Goal: Information Seeking & Learning: Compare options

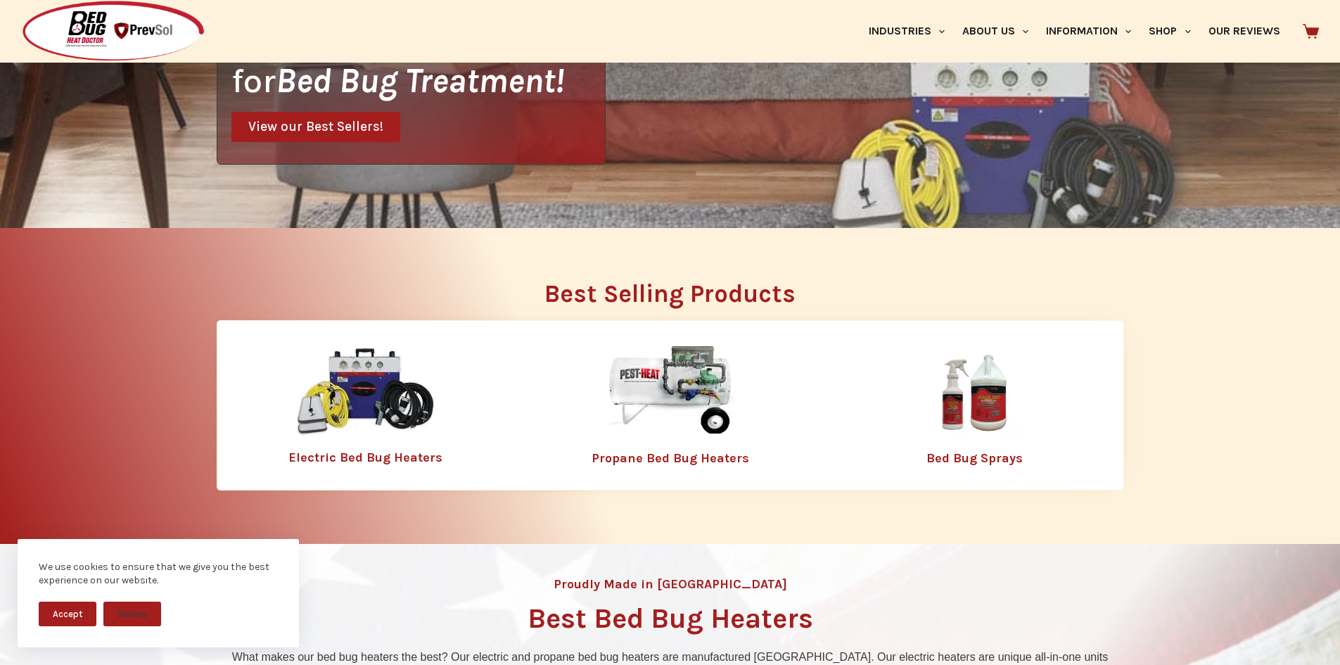
scroll to position [352, 0]
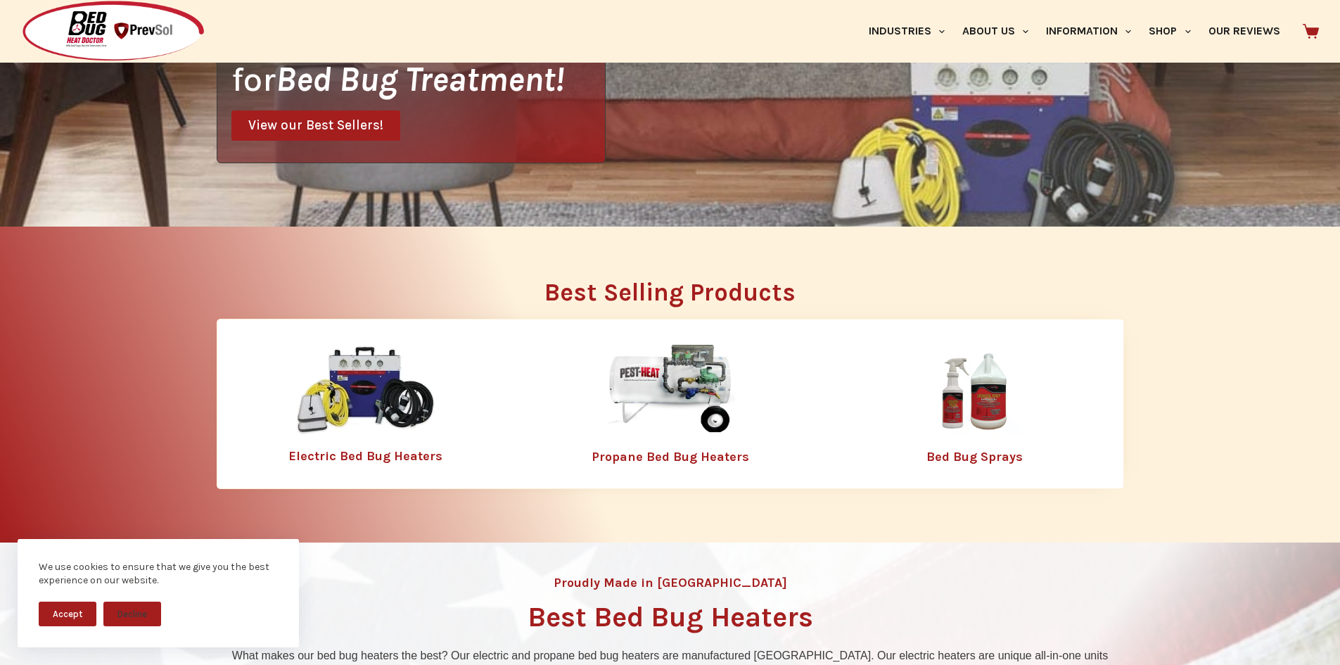
click at [358, 457] on link "Electric Bed Bug Heaters" at bounding box center [365, 455] width 154 height 15
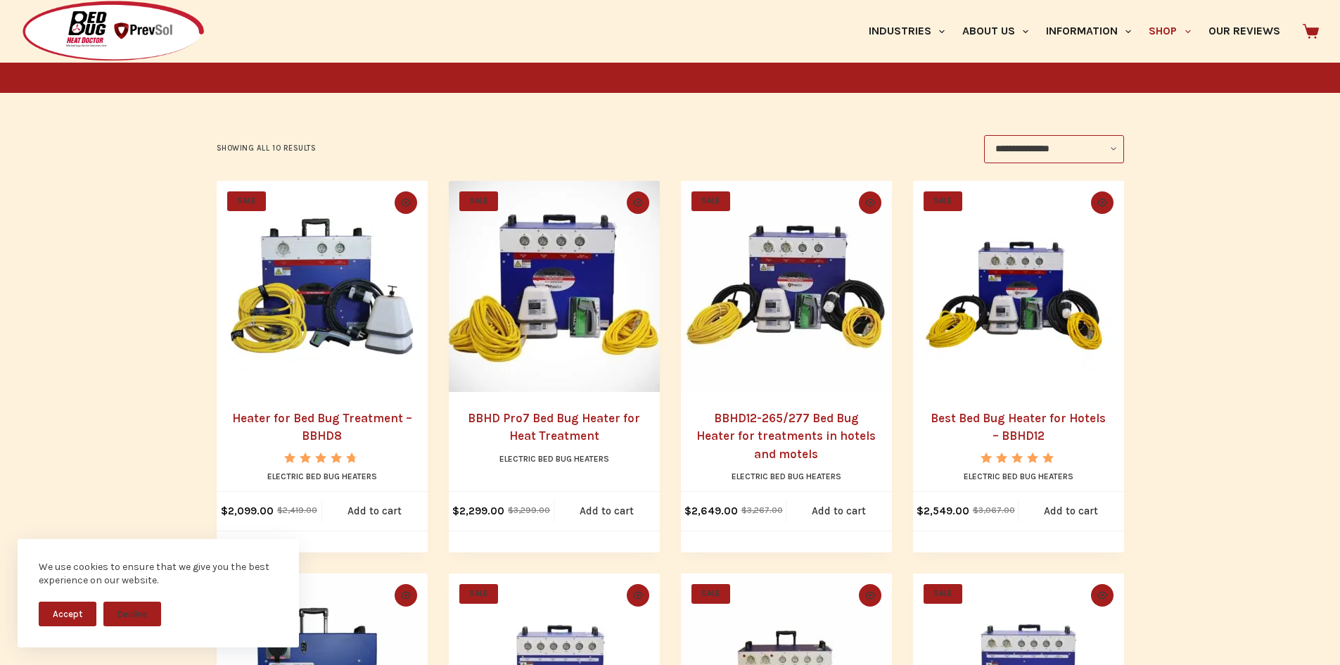
scroll to position [211, 0]
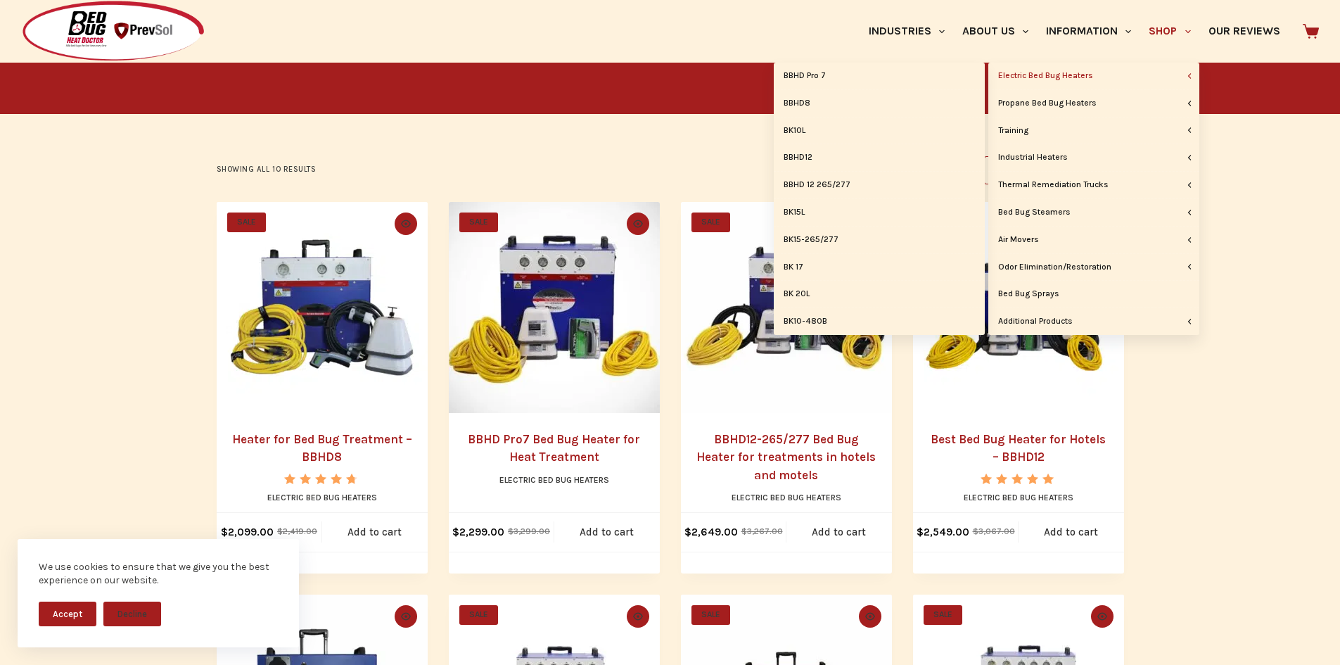
click at [1084, 75] on link "Electric Bed Bug Heaters" at bounding box center [1094, 76] width 211 height 27
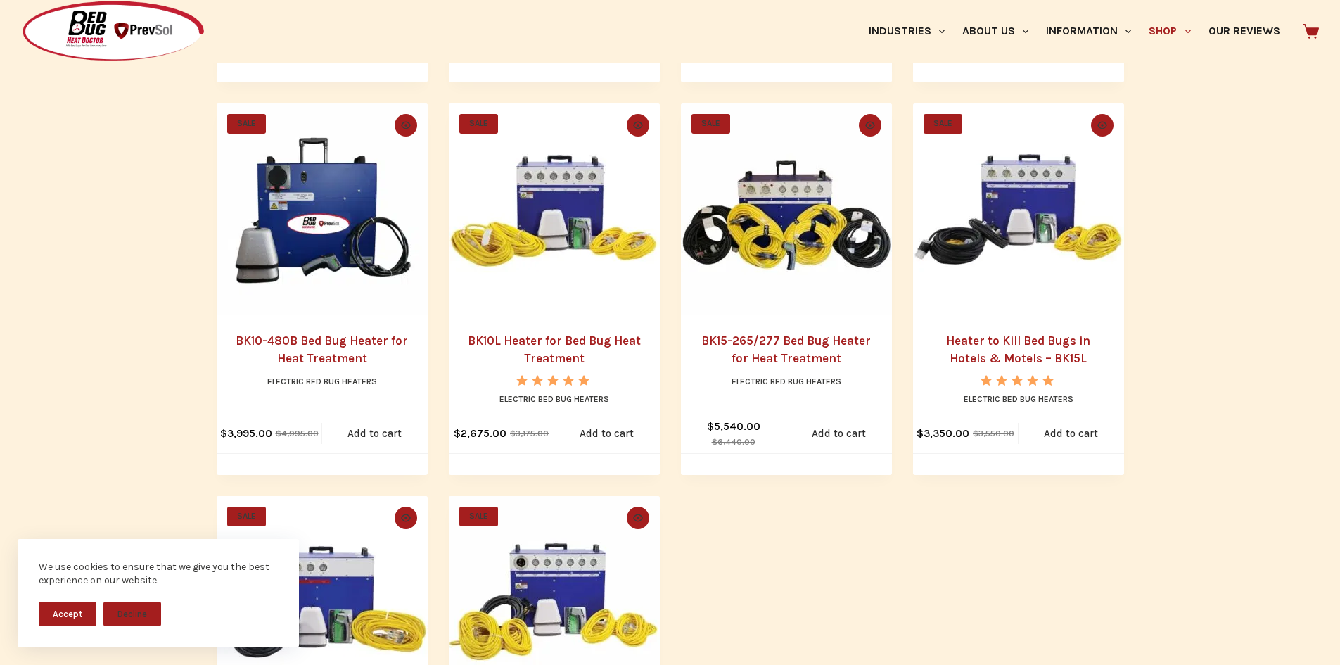
scroll to position [704, 0]
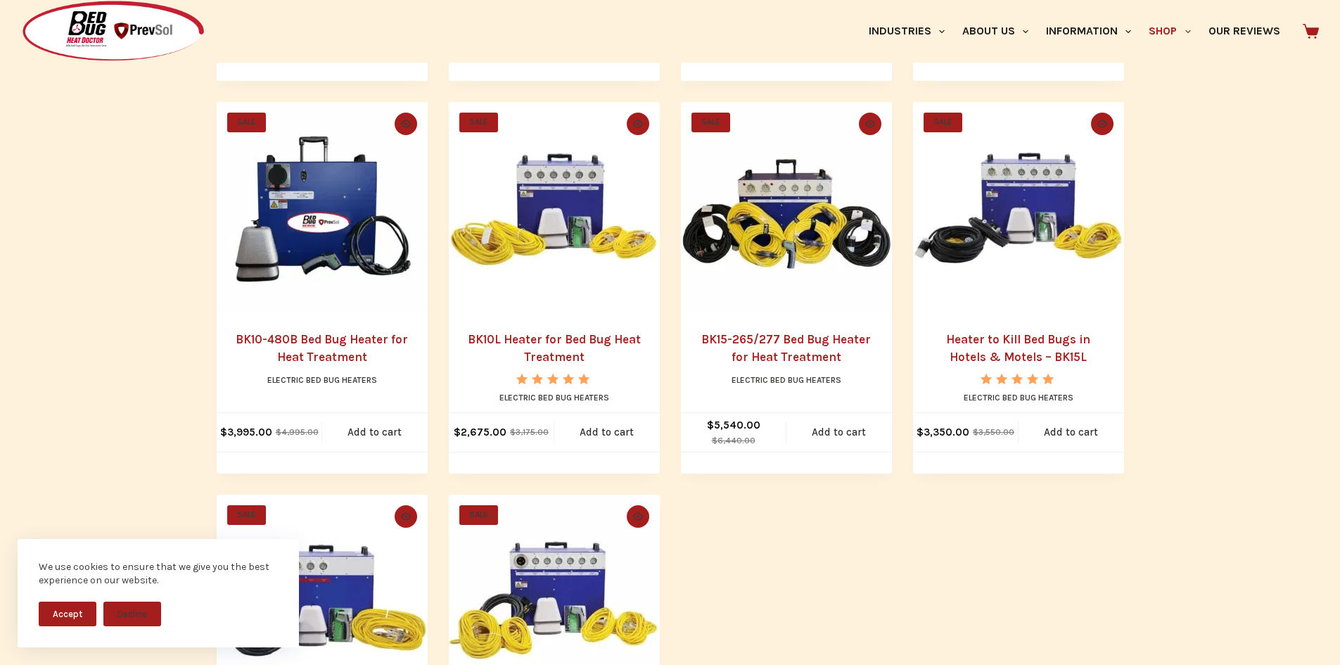
click at [325, 348] on h2 "BK10-480B Bed Bug Heater for Heat Treatment" at bounding box center [322, 349] width 183 height 36
click at [326, 337] on link "BK10-480B Bed Bug Heater for Heat Treatment" at bounding box center [322, 348] width 172 height 32
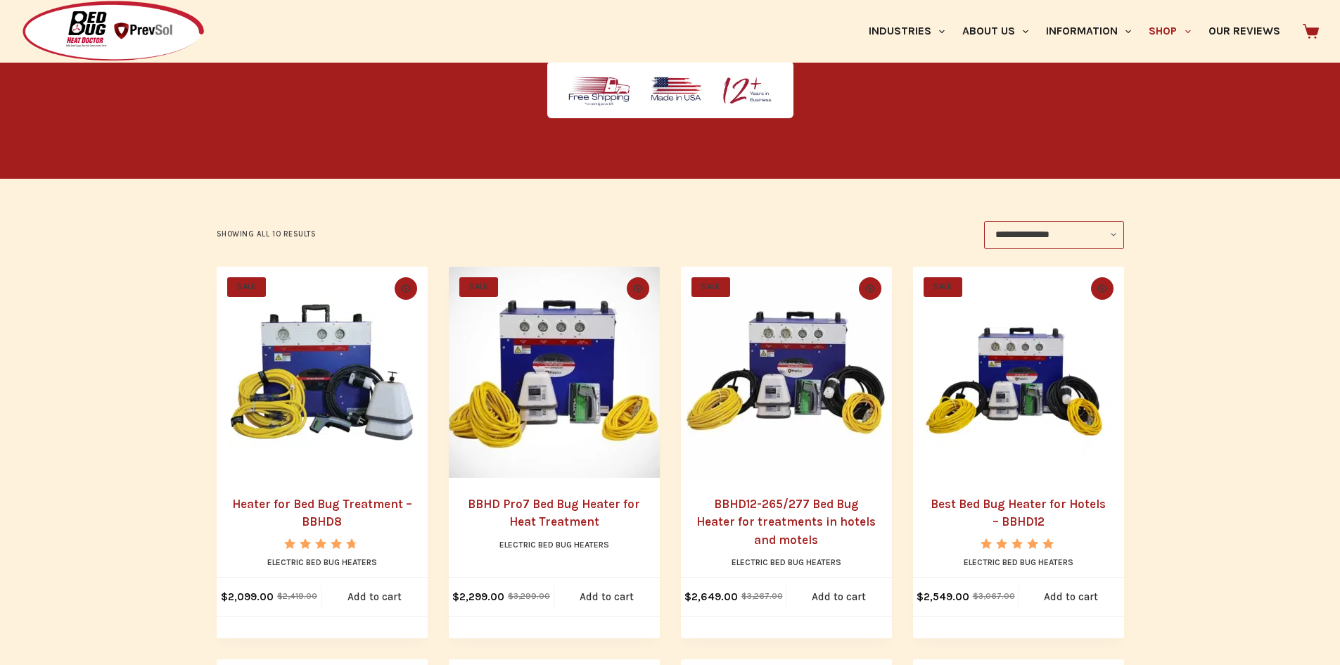
scroll to position [141, 0]
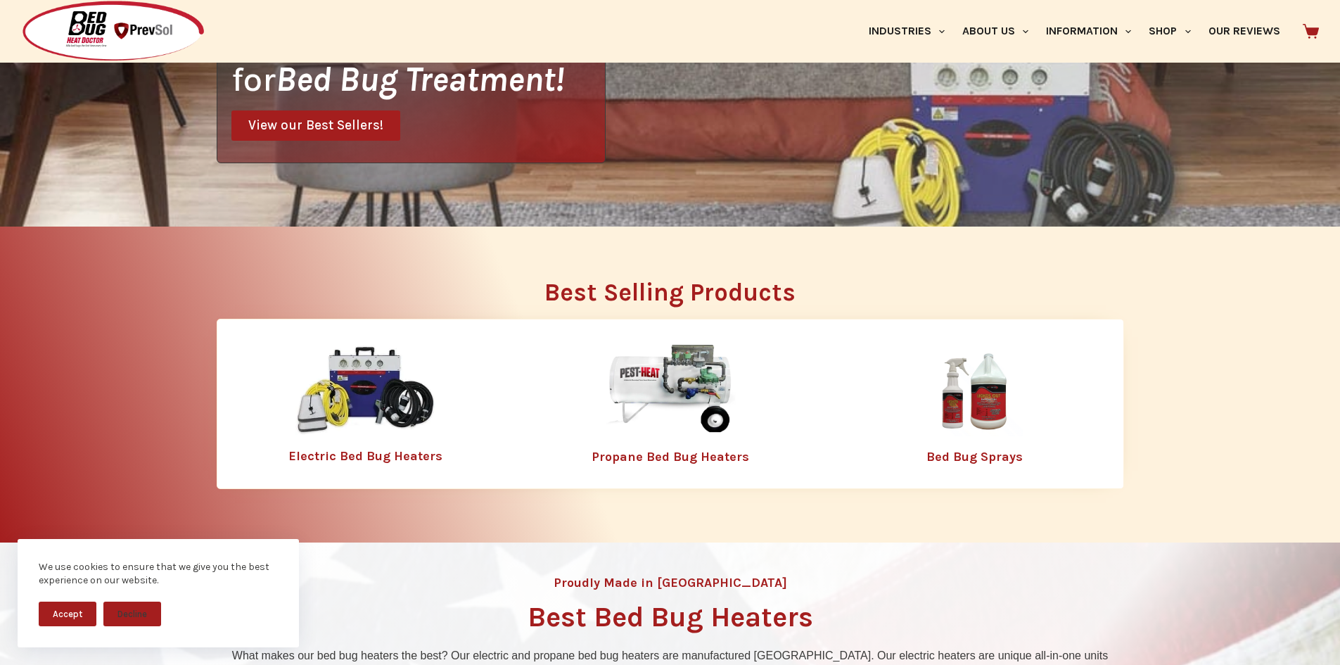
click at [667, 458] on link "Propane Bed Bug Heaters" at bounding box center [671, 456] width 158 height 15
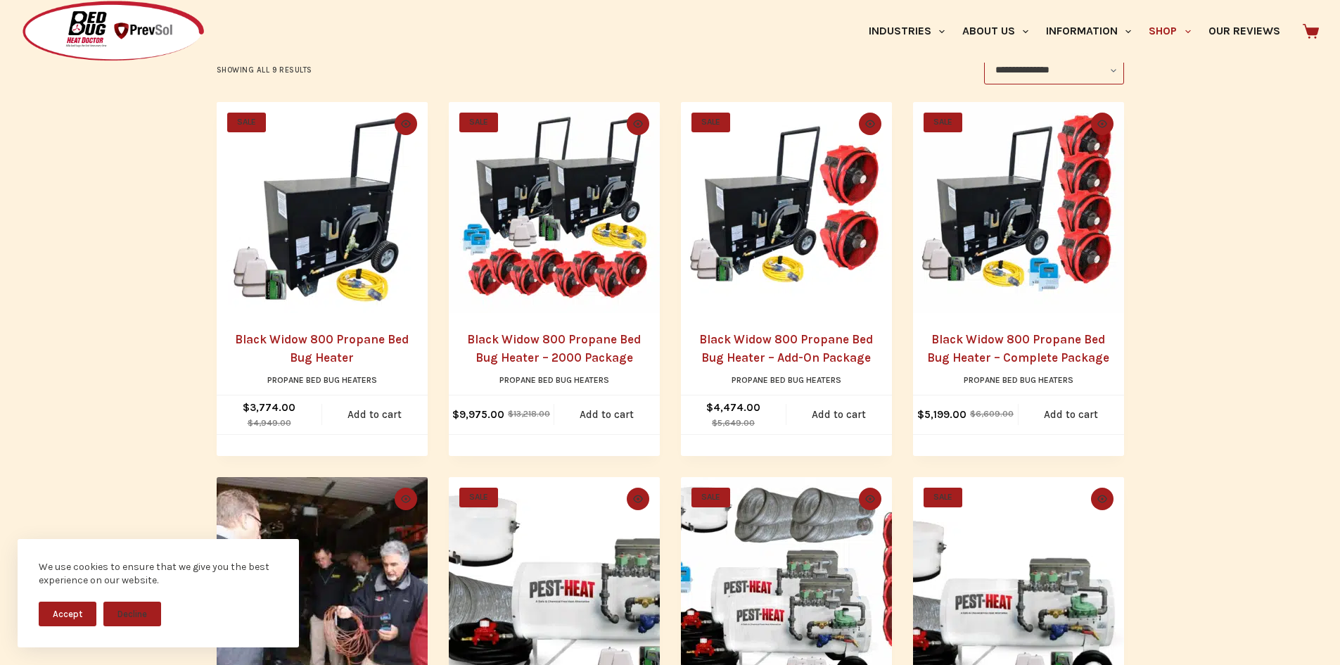
click at [67, 613] on button "Accept" at bounding box center [68, 614] width 58 height 25
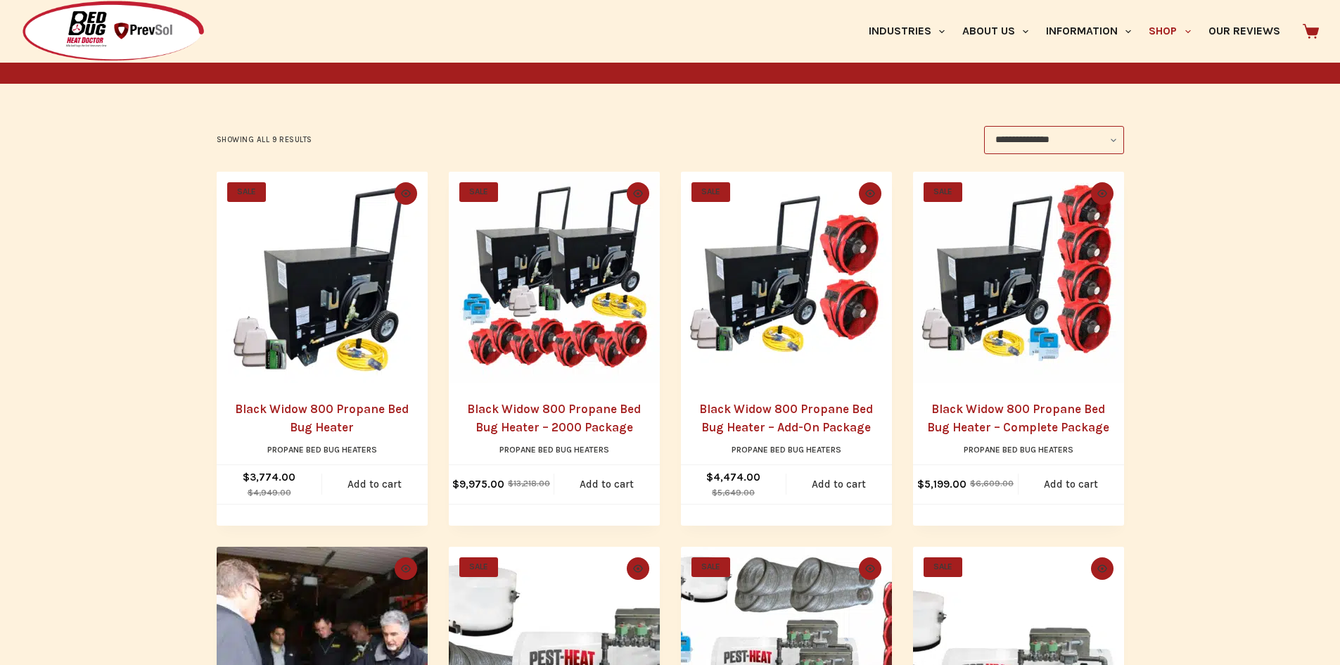
scroll to position [211, 0]
click at [298, 282] on img "Black Widow 800 Propane Bed Bug Heater" at bounding box center [322, 277] width 211 height 211
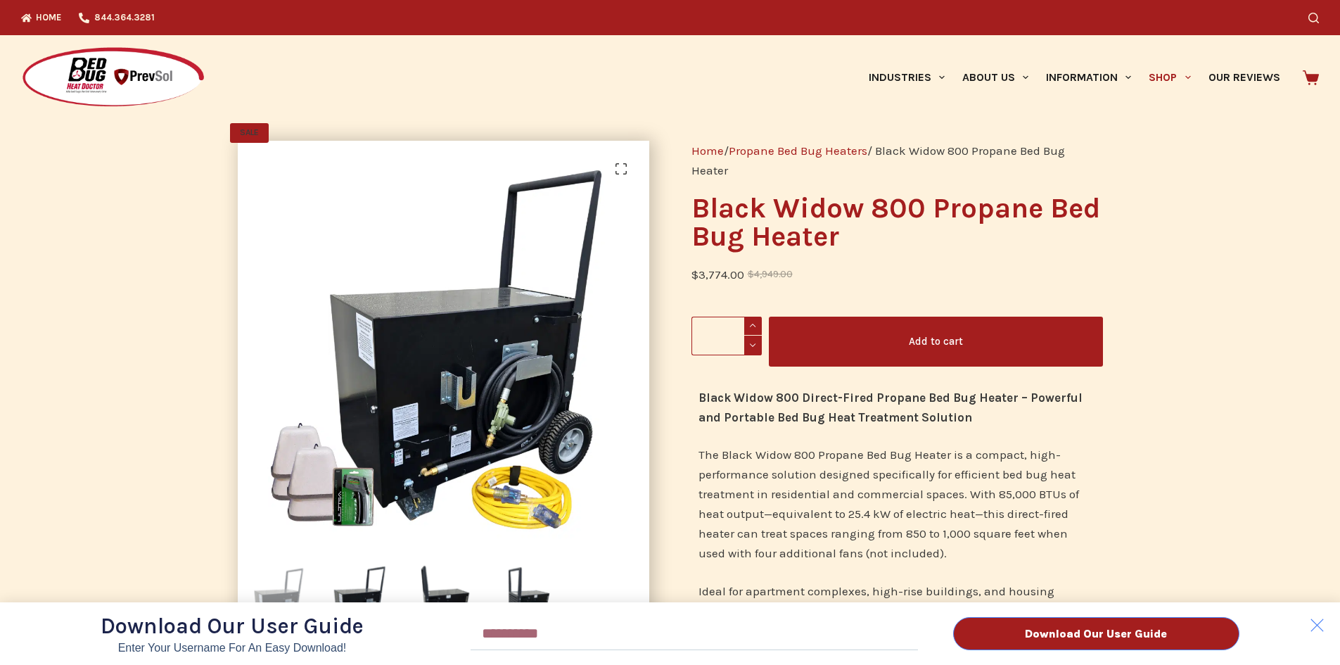
click at [833, 148] on div "Download Our User Guide Enter Your Username for an Easy Download! Email Downloa…" at bounding box center [670, 332] width 1340 height 665
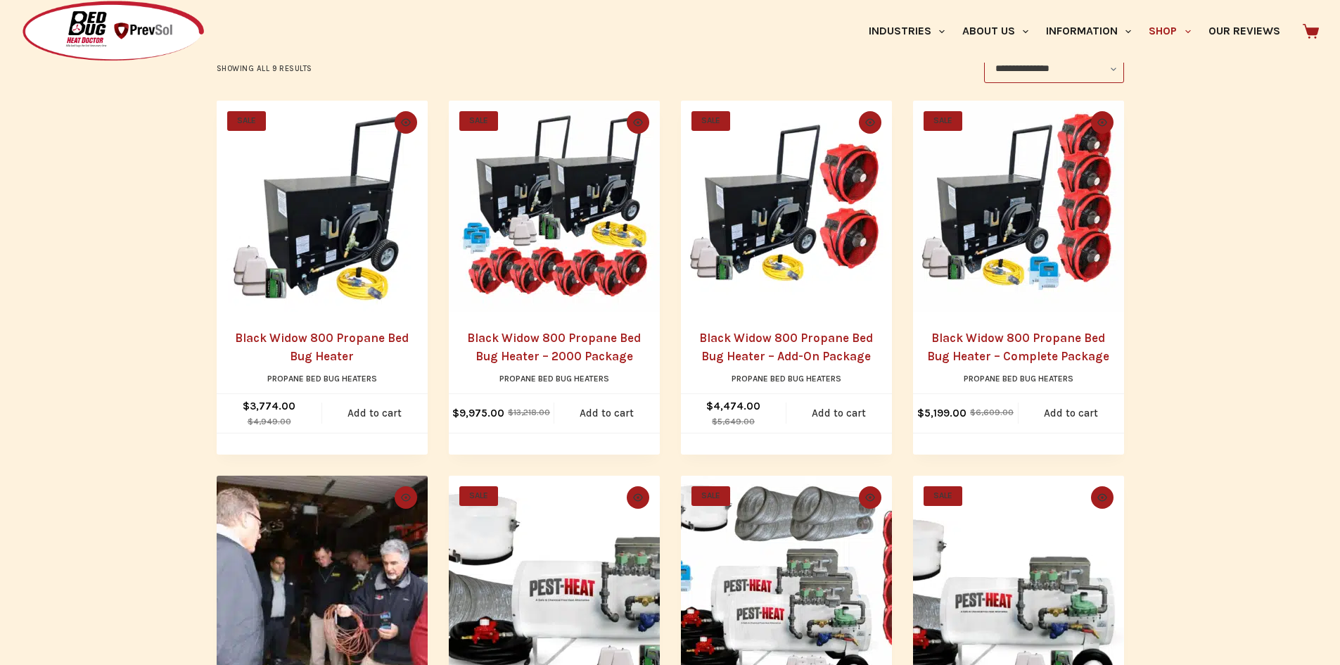
scroll to position [352, 0]
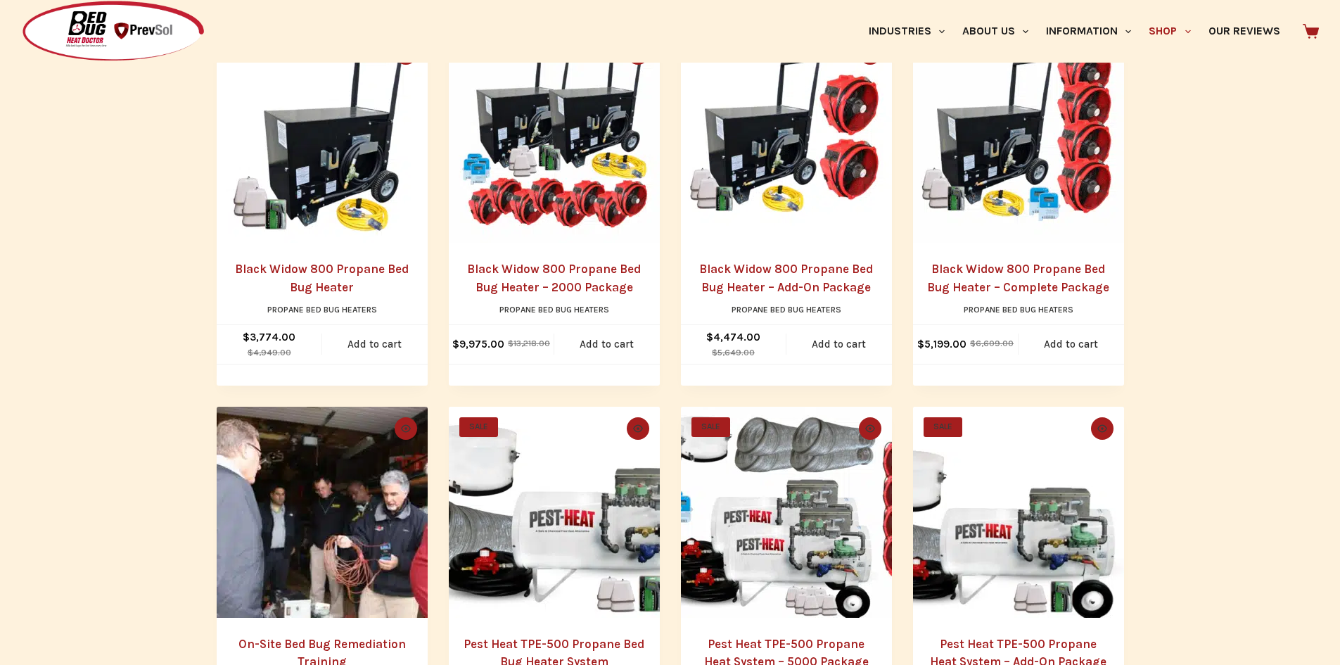
click at [556, 269] on link "Black Widow 800 Propane Bed Bug Heater – 2000 Package" at bounding box center [554, 278] width 174 height 32
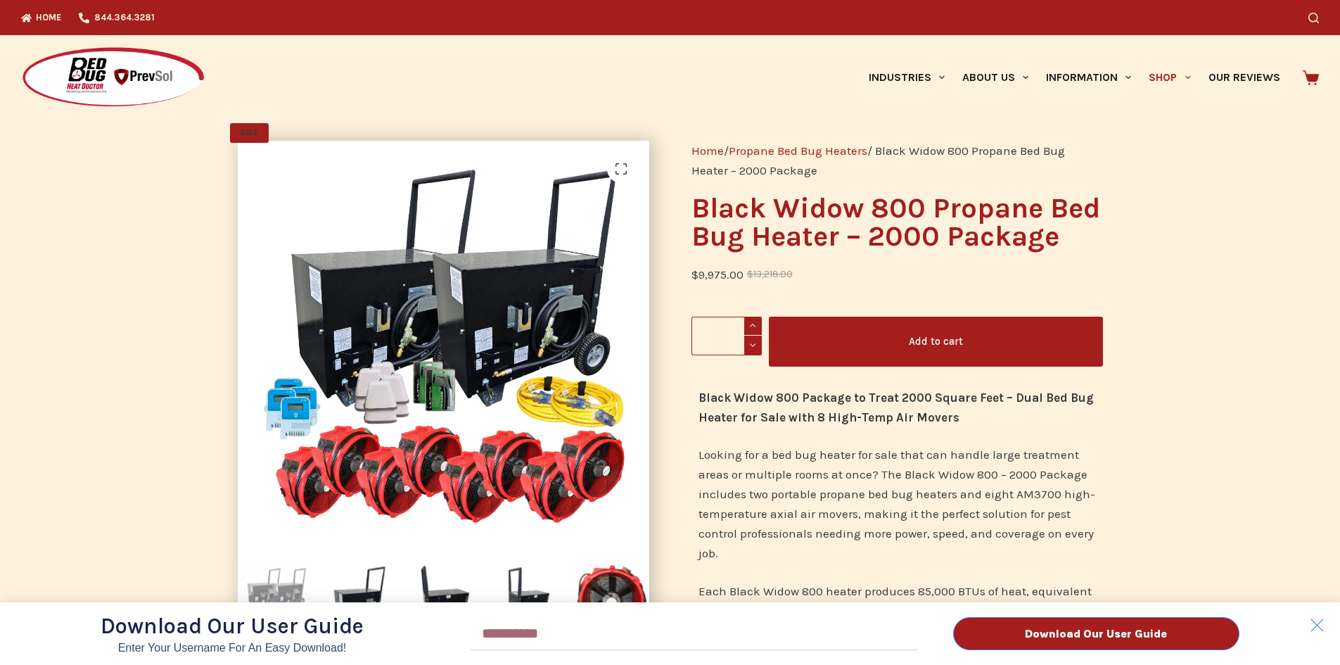
click at [1190, 79] on div "Download Our User Guide Enter Your Username for an Easy Download! Email Downloa…" at bounding box center [670, 332] width 1340 height 665
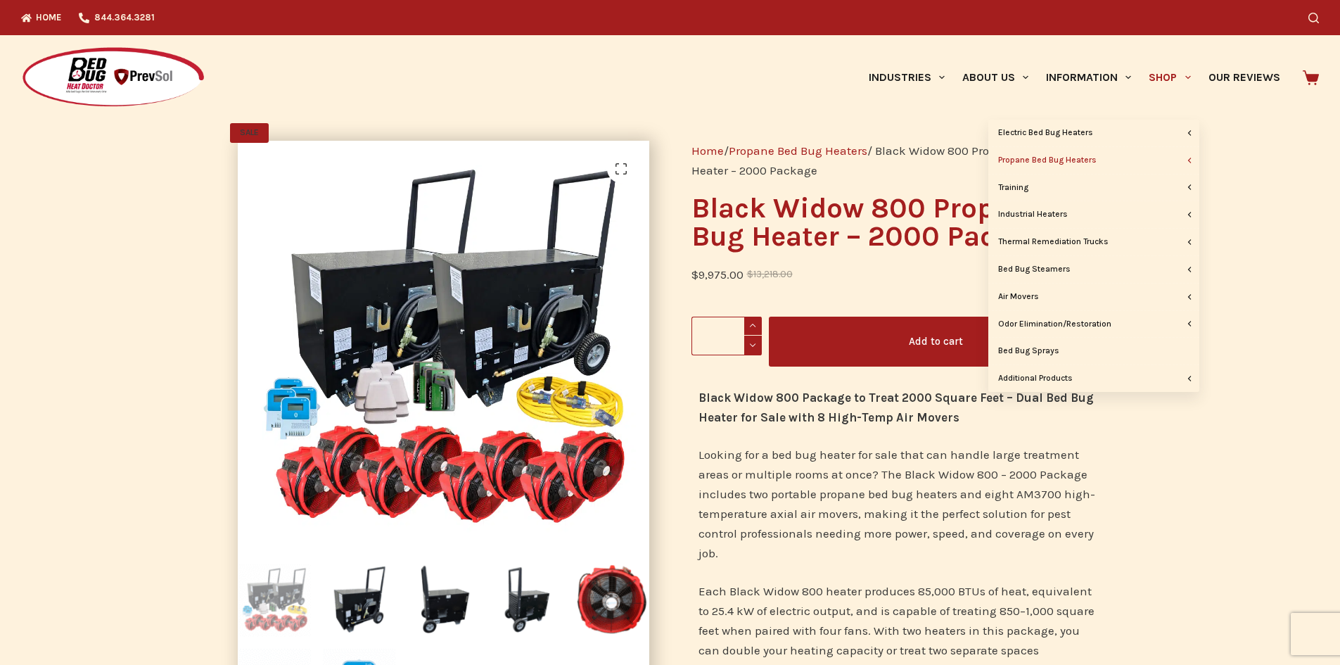
click at [1169, 75] on link "Shop" at bounding box center [1169, 77] width 59 height 84
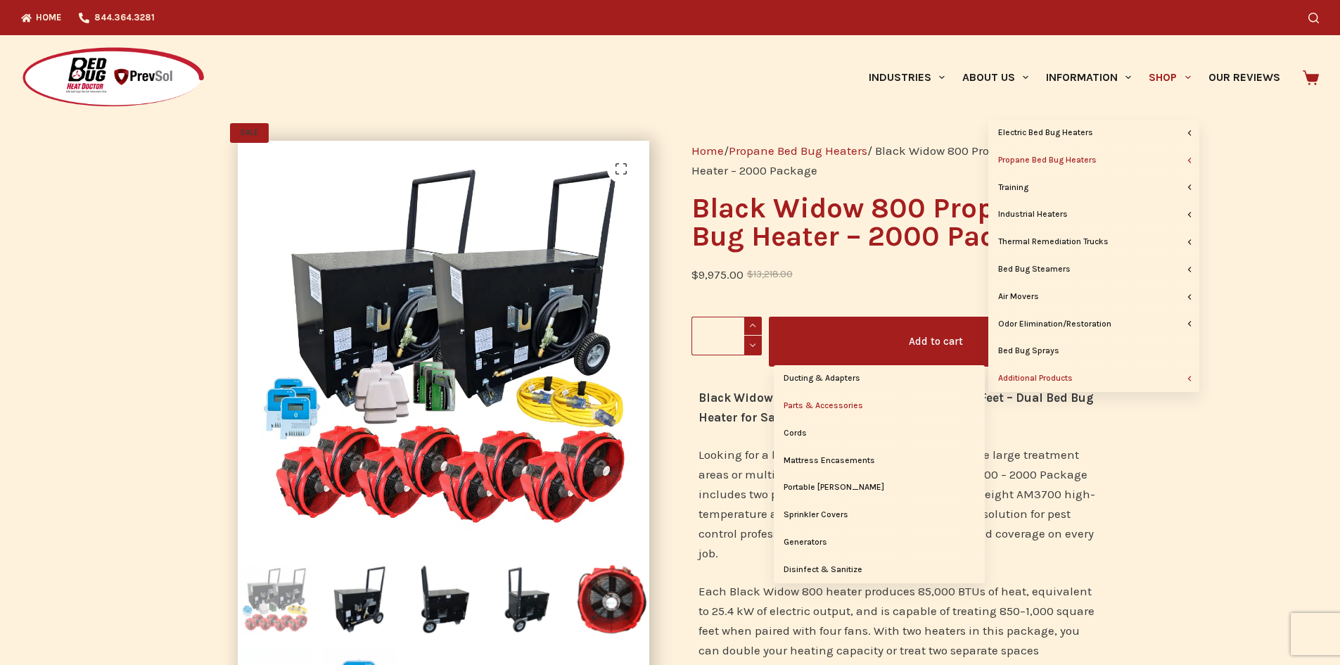
click at [829, 403] on link "Parts & Accessories" at bounding box center [879, 406] width 211 height 27
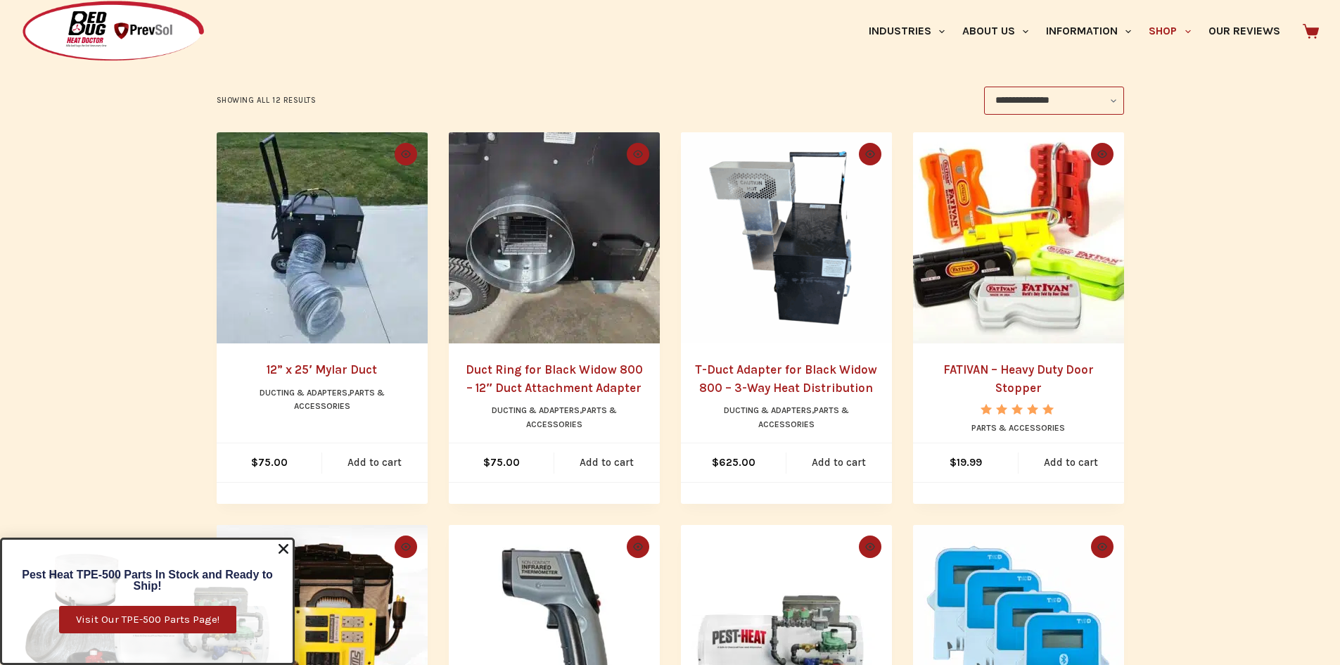
scroll to position [211, 0]
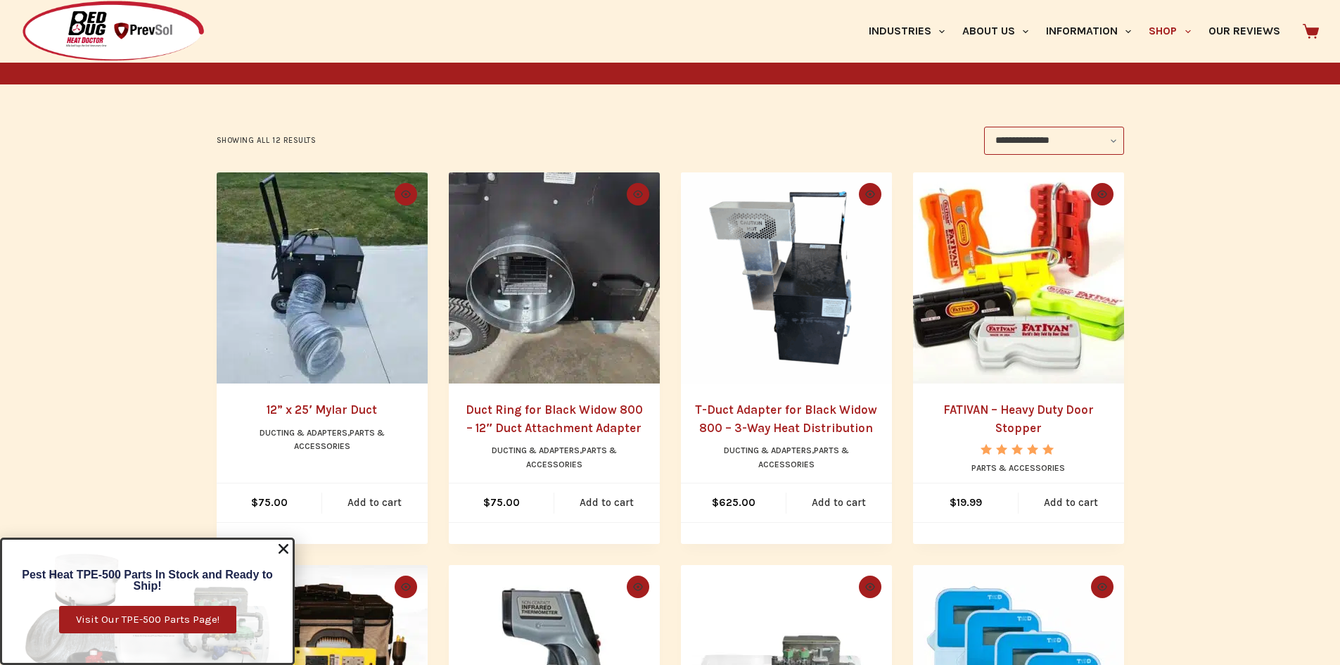
click at [332, 335] on img "12” x 25' Mylar Duct" at bounding box center [322, 277] width 211 height 211
click at [752, 267] on img "T-Duct Adapter for Black Widow 800 – 3-Way Heat Distribution" at bounding box center [786, 277] width 211 height 211
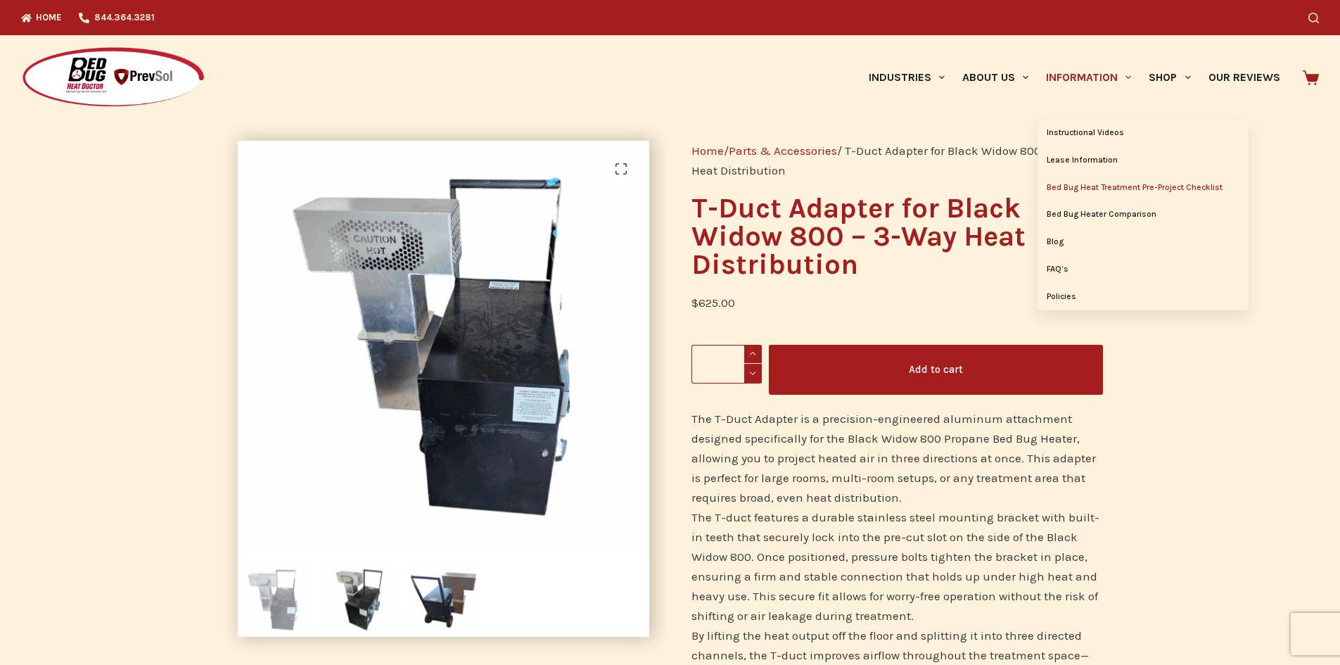
click at [1163, 186] on link "Bed Bug Heat Treatment Pre-Project Checklist" at bounding box center [1143, 187] width 211 height 27
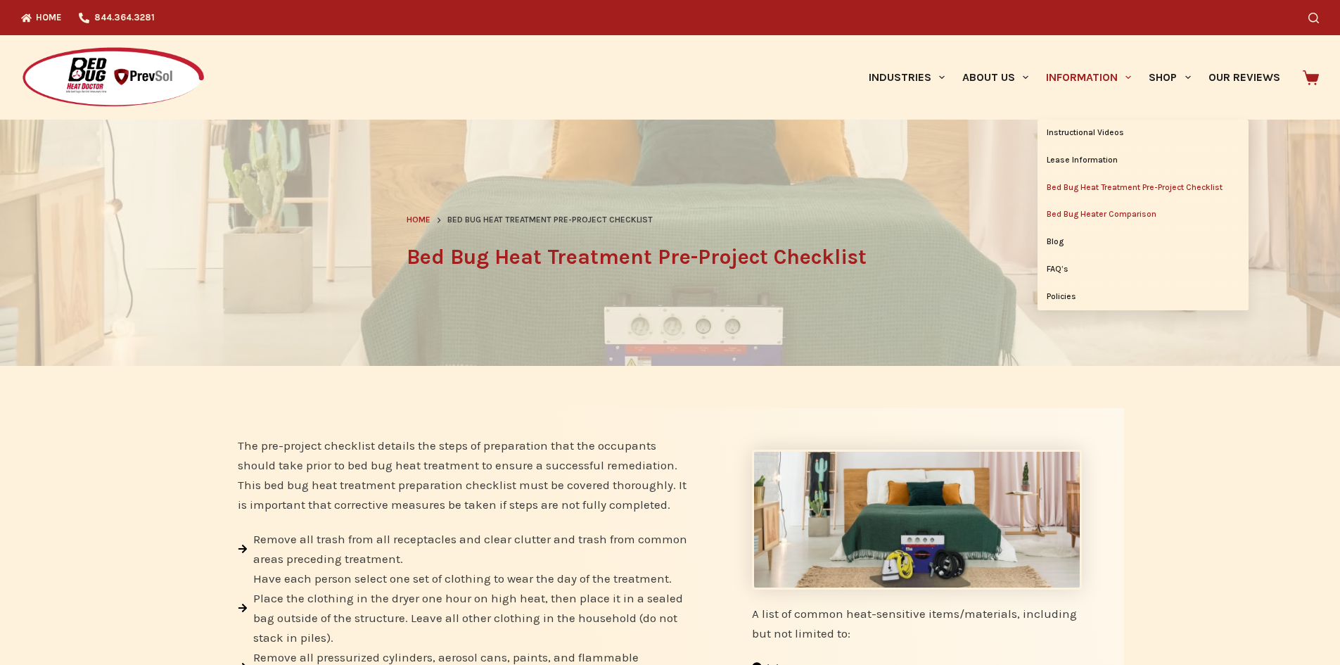
click at [1095, 215] on link "Bed Bug Heater Comparison" at bounding box center [1143, 214] width 211 height 27
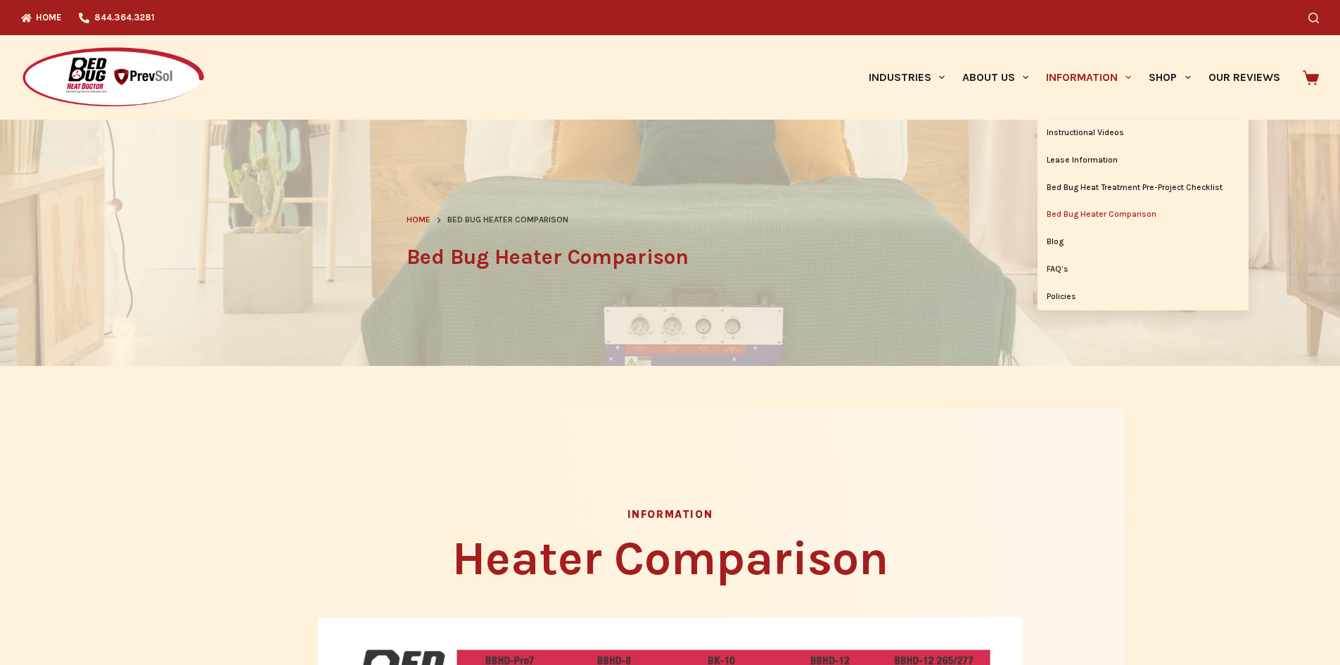
click at [1123, 215] on link "Bed Bug Heater Comparison" at bounding box center [1143, 214] width 211 height 27
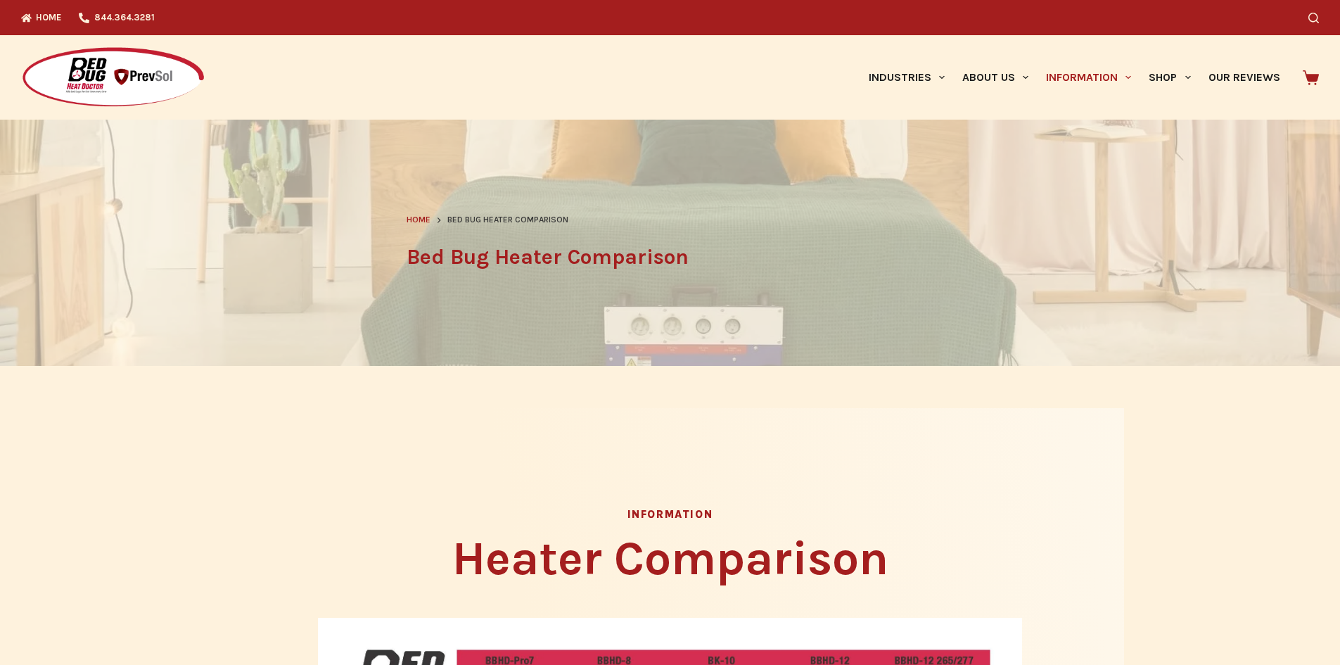
click at [740, 65] on div "Industries Hospitality Bed & Breakfasts Extended Stays Hotels Inns Lodge Motels…" at bounding box center [926, 77] width 787 height 84
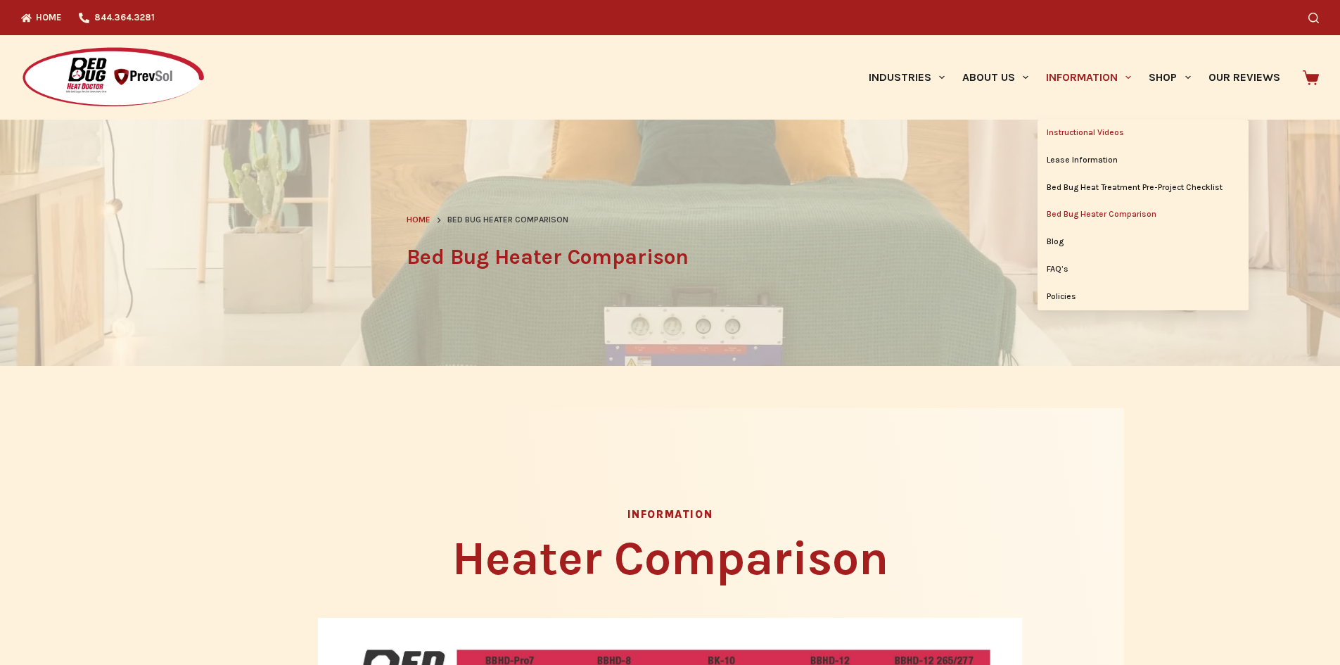
click at [1111, 129] on link "Instructional Videos" at bounding box center [1143, 133] width 211 height 27
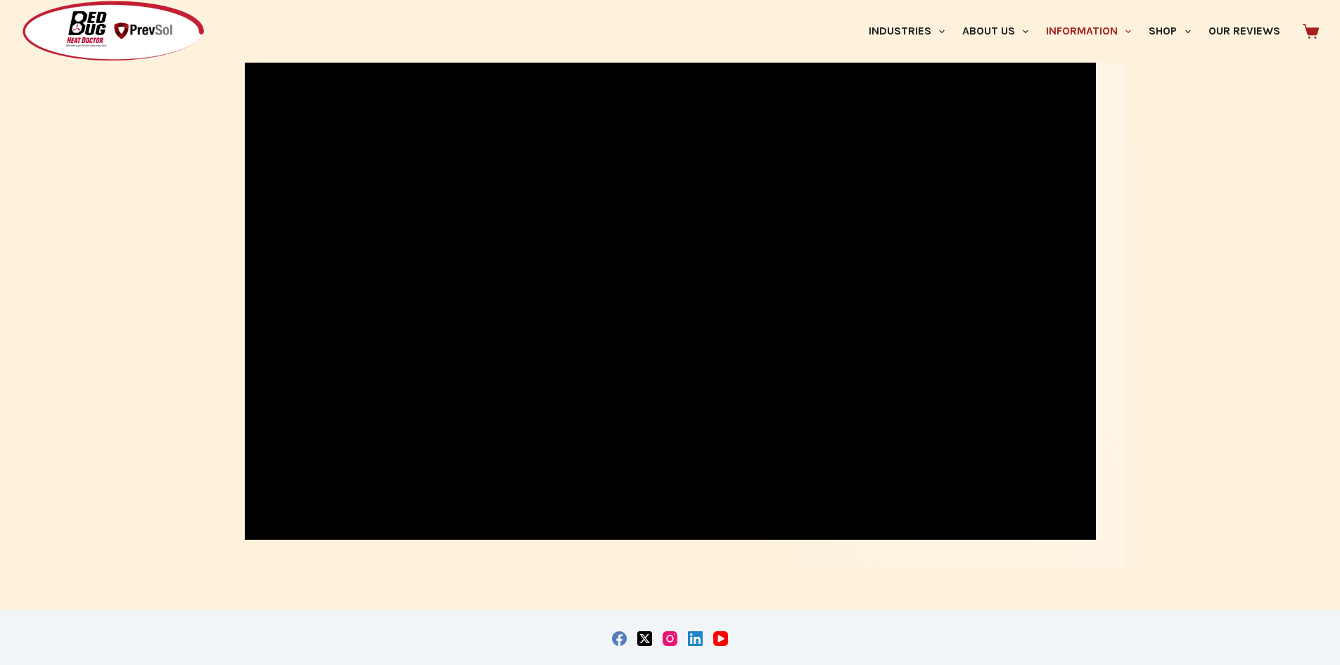
scroll to position [1970, 0]
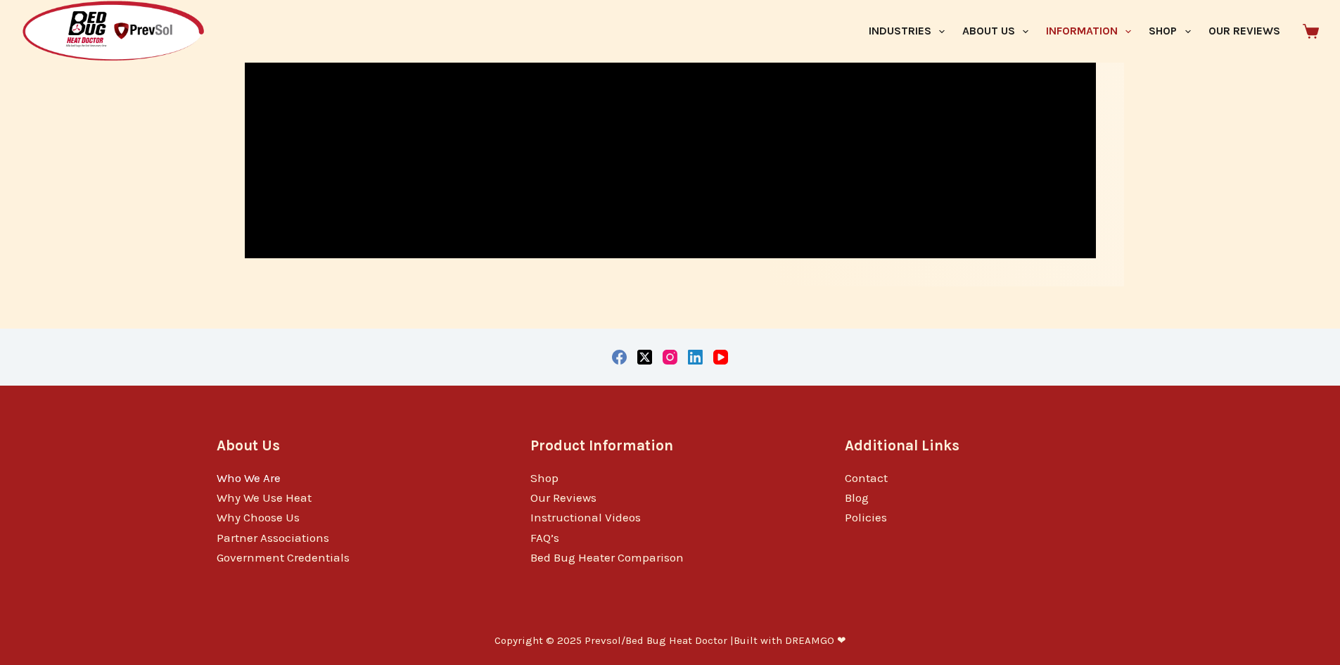
click at [258, 480] on link "Who We Are" at bounding box center [249, 478] width 64 height 14
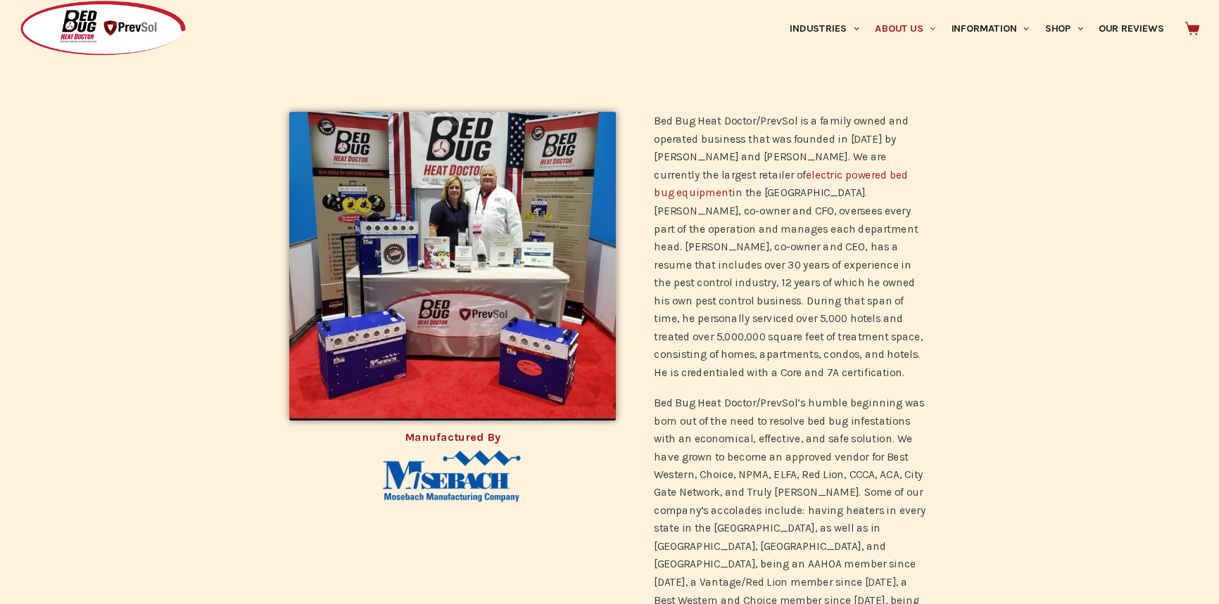
scroll to position [422, 0]
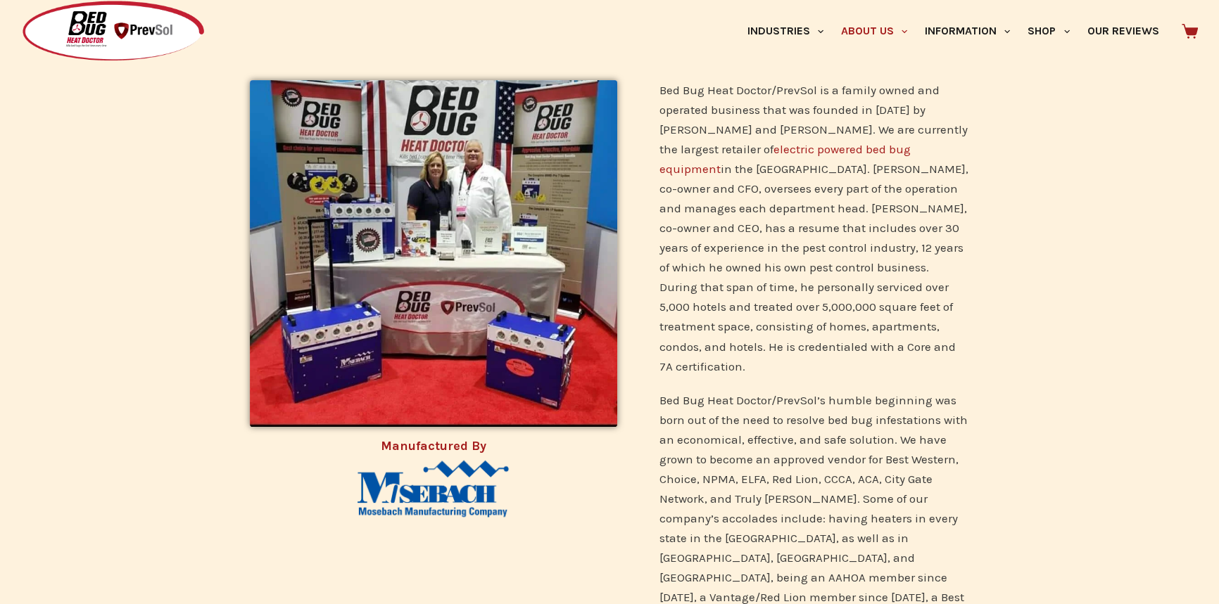
drag, startPoint x: 1338, startPoint y: 0, endPoint x: 170, endPoint y: 233, distance: 1190.9
click at [170, 233] on div at bounding box center [609, 459] width 908 height 947
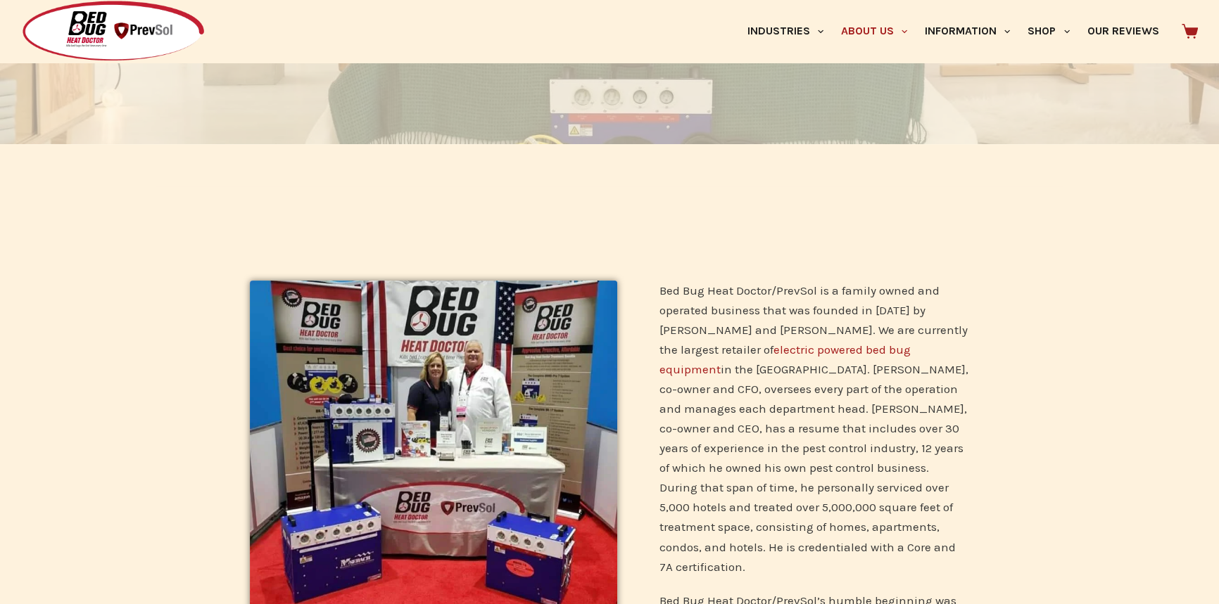
scroll to position [294, 0]
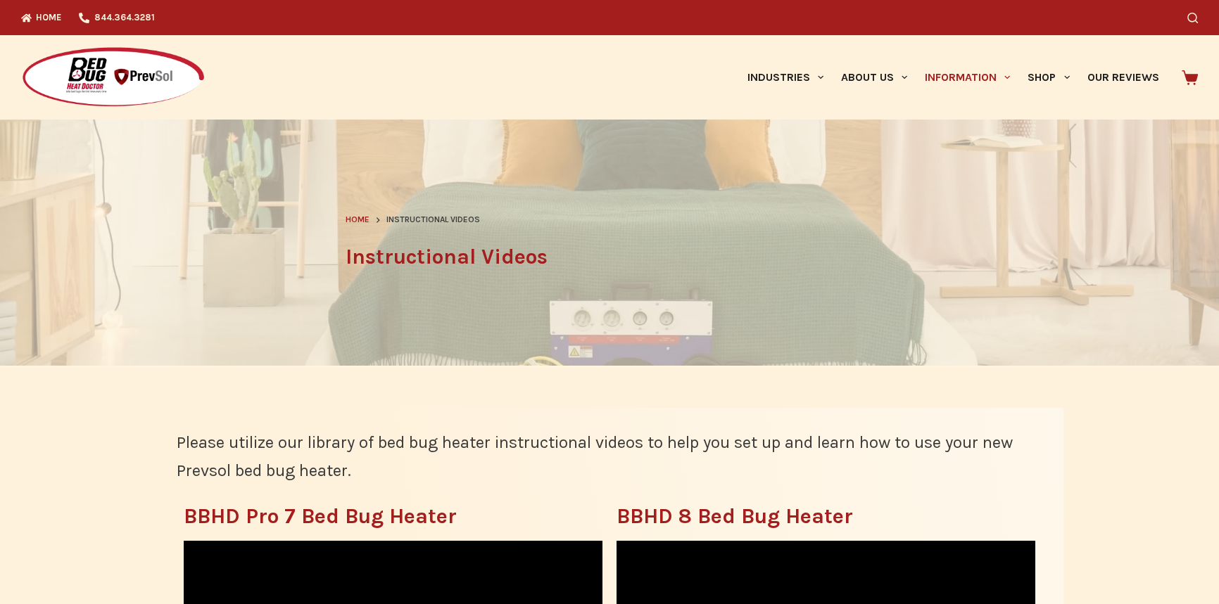
click at [141, 75] on img at bounding box center [113, 77] width 184 height 63
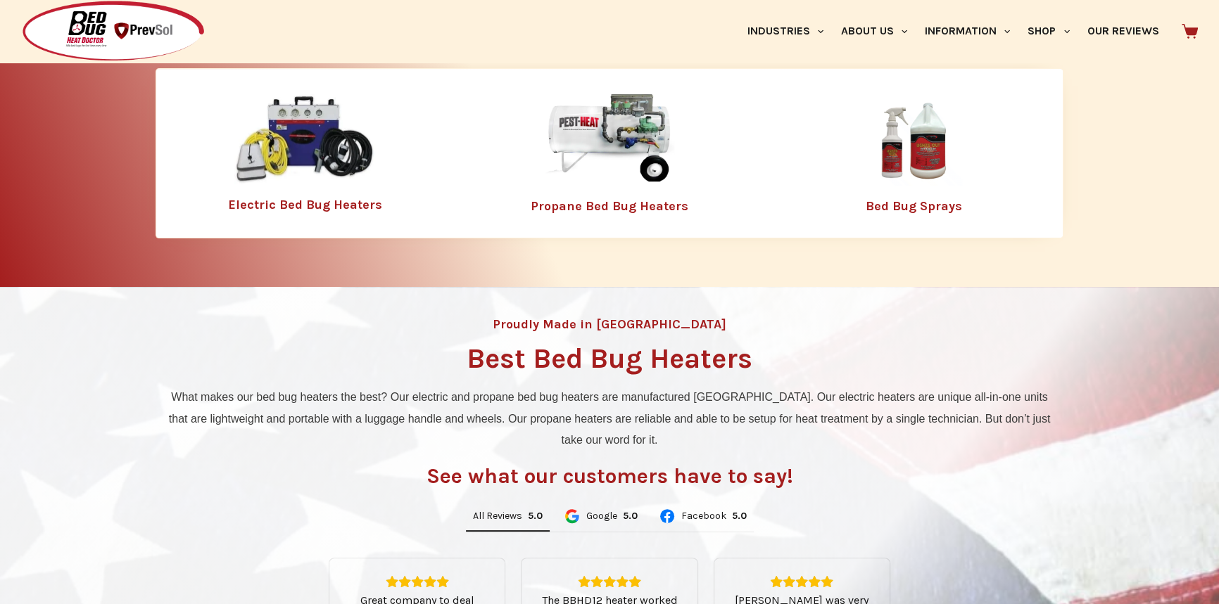
scroll to position [511, 0]
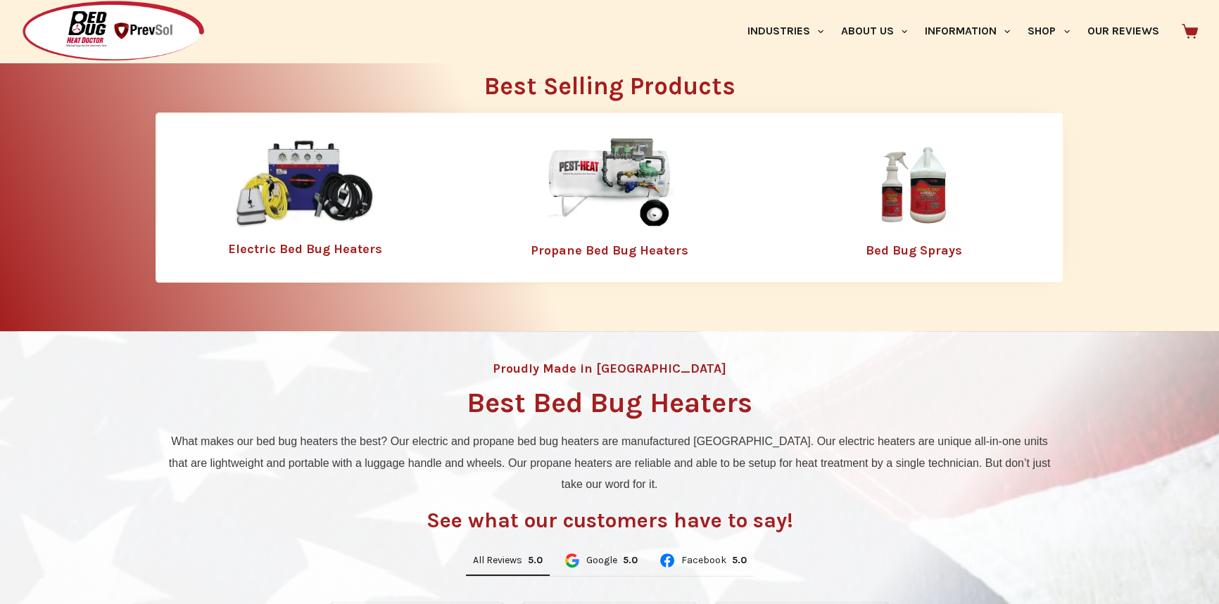
click at [585, 248] on link "Propane Bed Bug Heaters" at bounding box center [609, 250] width 158 height 15
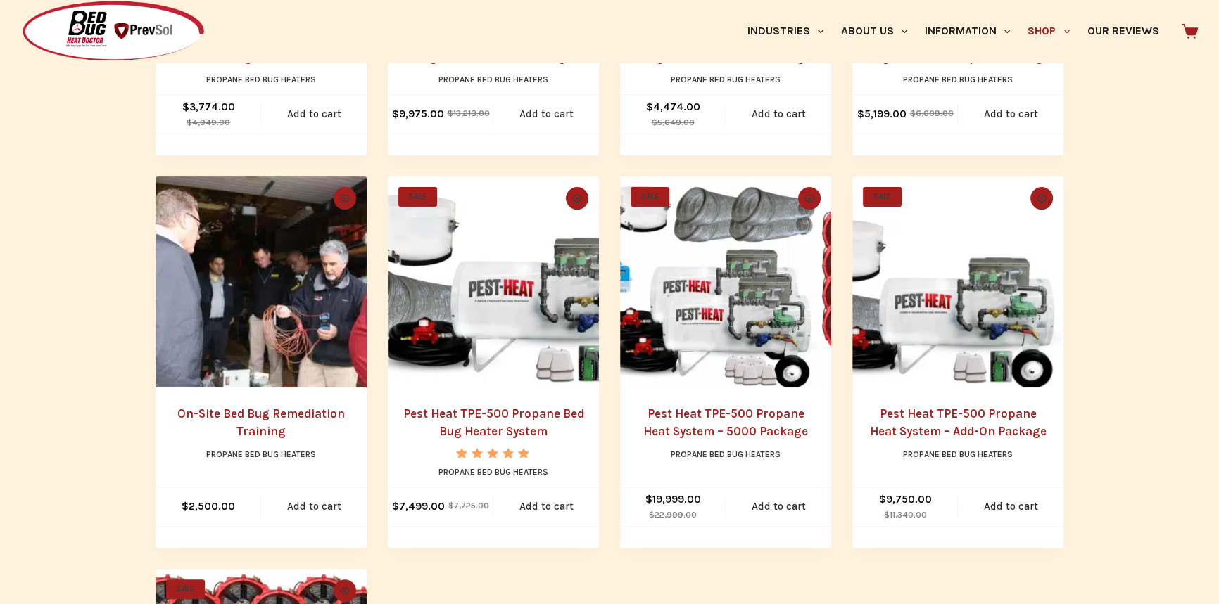
scroll to position [640, 0]
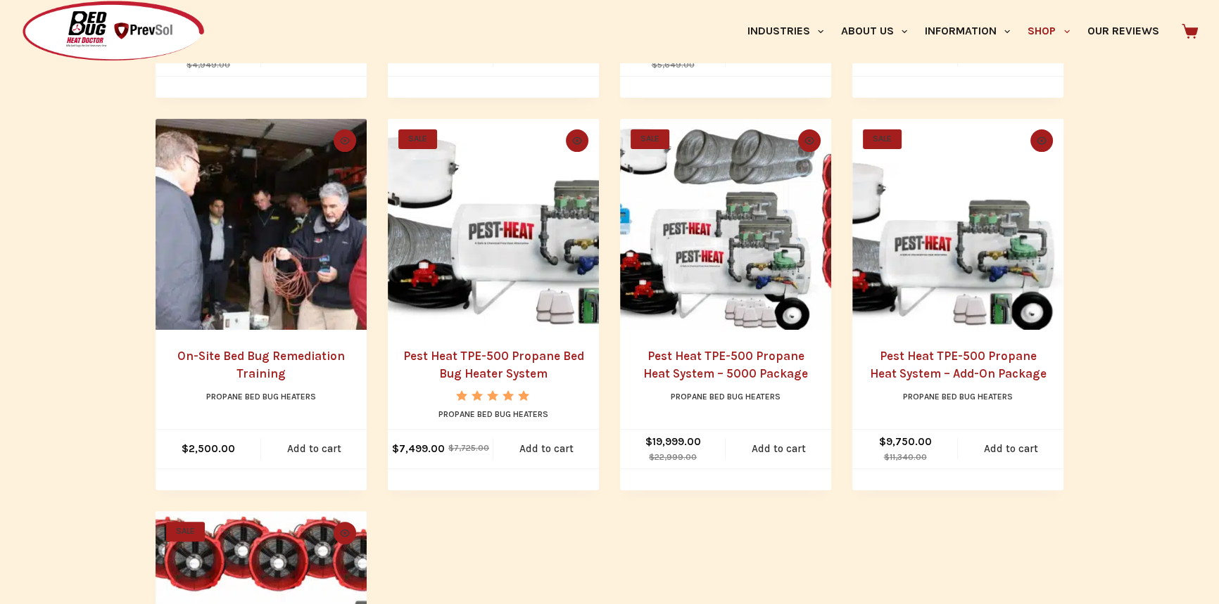
click at [205, 247] on img "On-Site Bed Bug Remediation Training" at bounding box center [260, 224] width 211 height 211
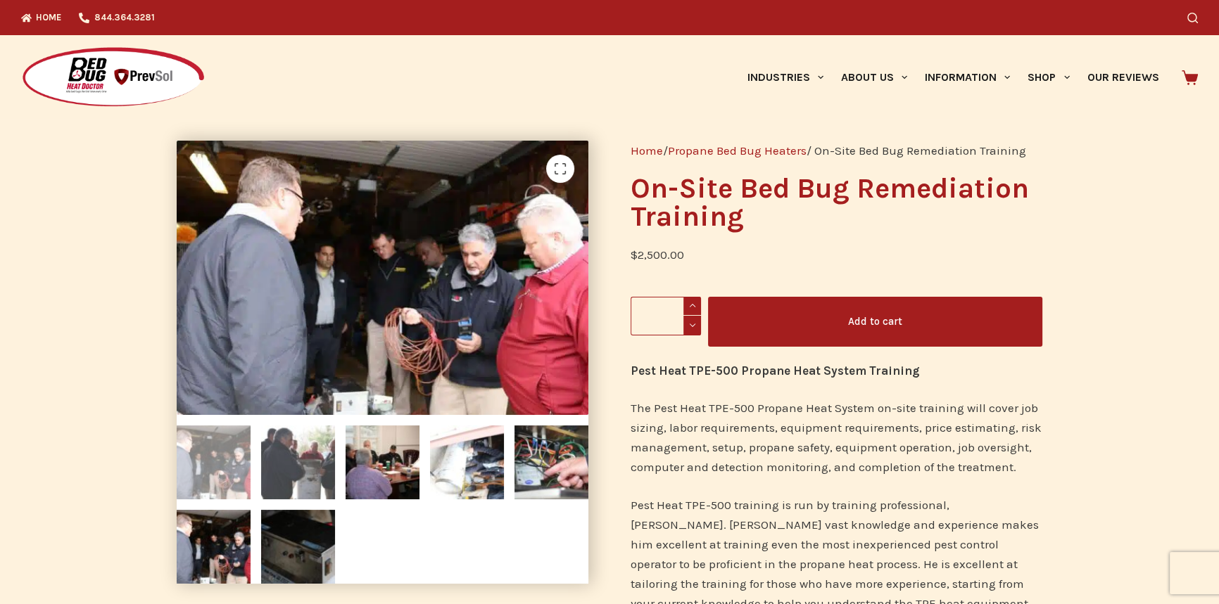
click at [283, 460] on img at bounding box center [298, 463] width 74 height 74
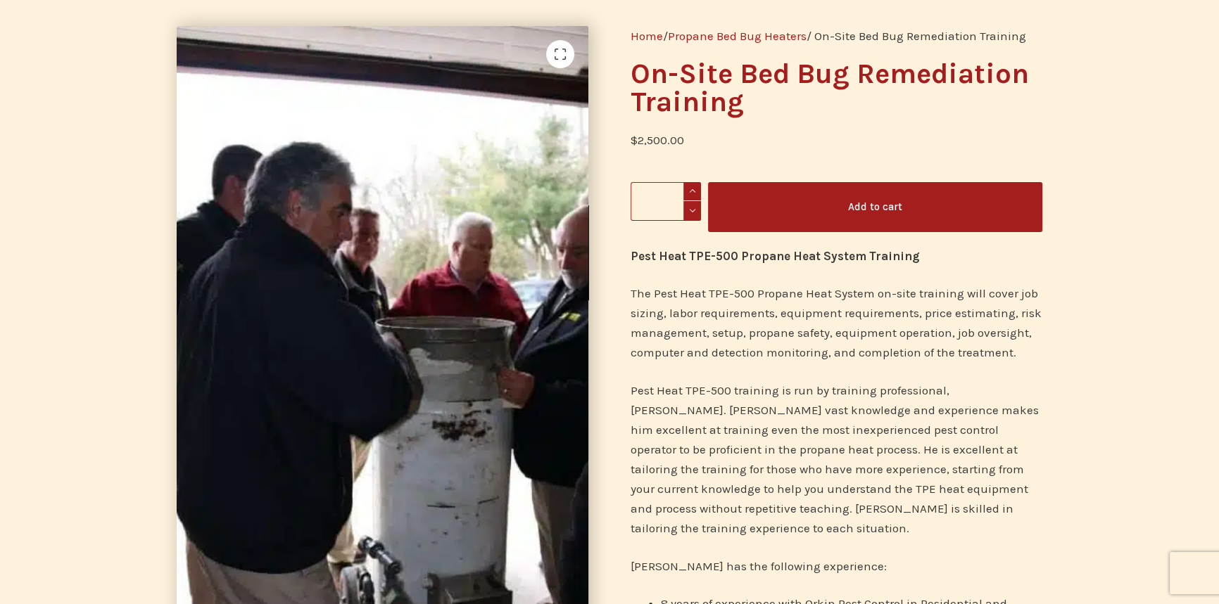
scroll to position [127, 0]
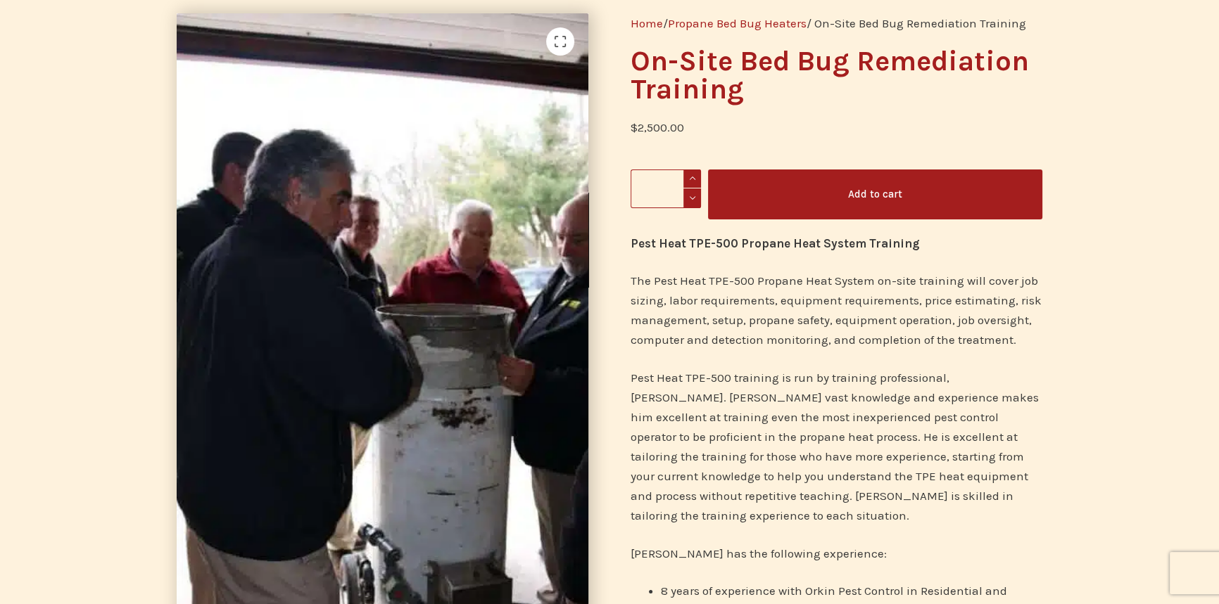
click at [575, 303] on img at bounding box center [383, 322] width 412 height 618
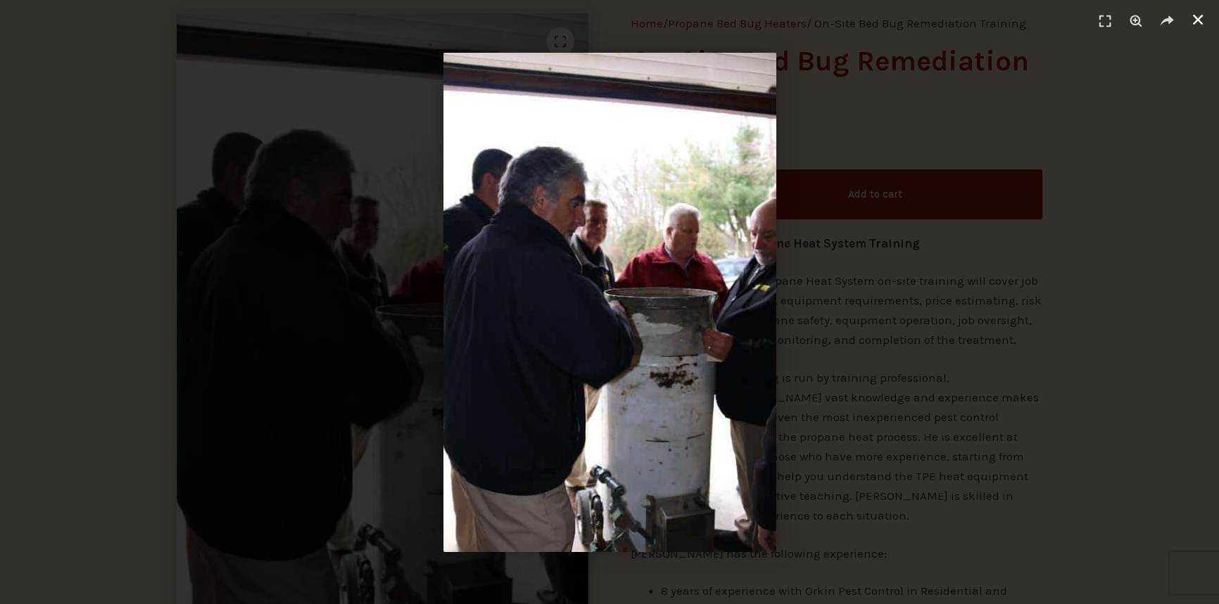
click at [1202, 20] on icon "Close (Esc)" at bounding box center [1197, 20] width 14 height 14
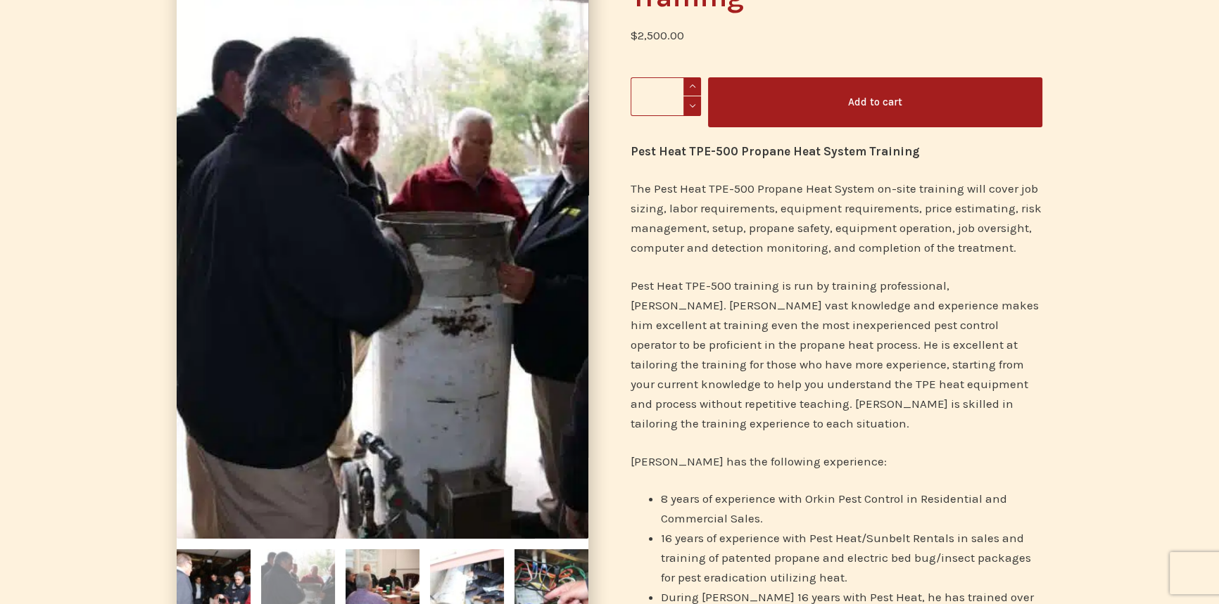
scroll to position [383, 0]
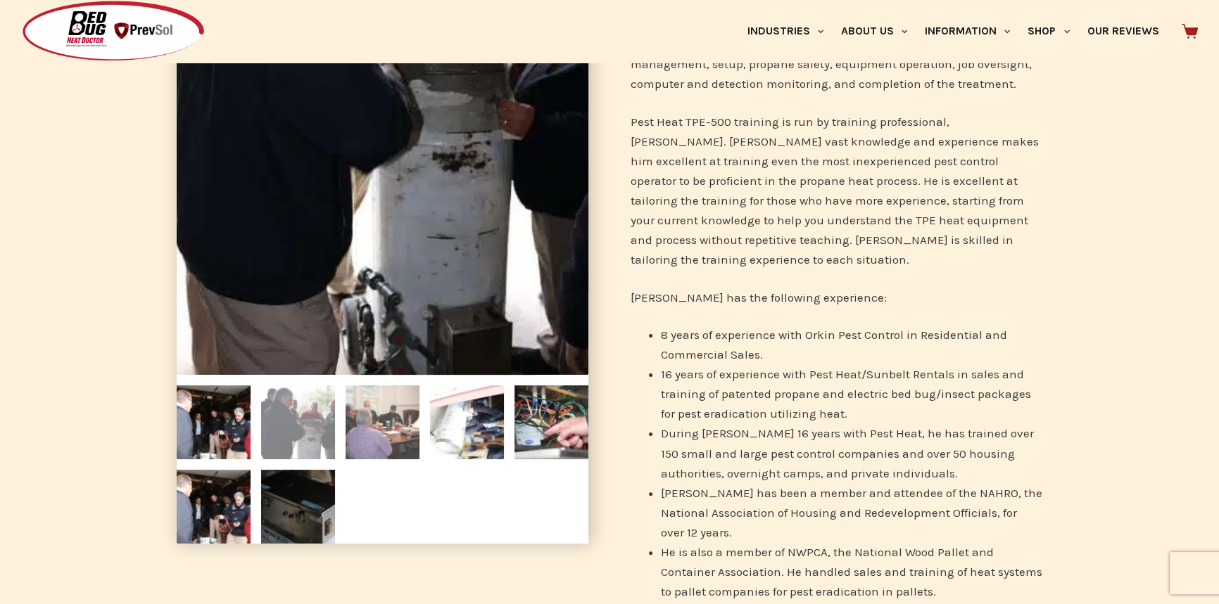
click at [371, 400] on img at bounding box center [382, 423] width 74 height 74
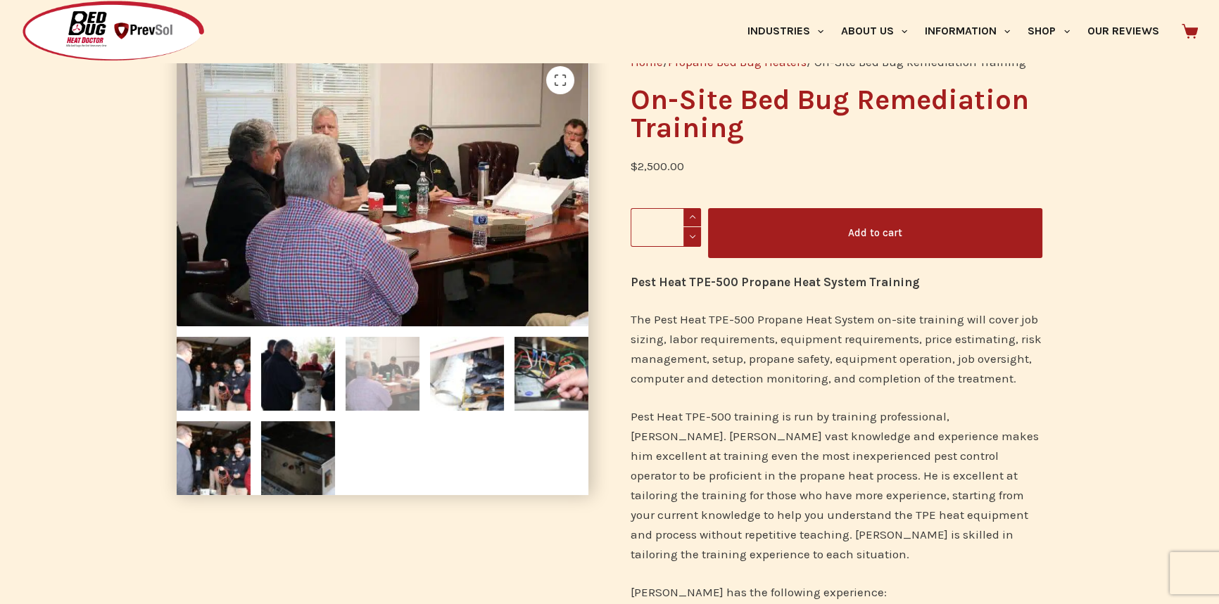
scroll to position [63, 0]
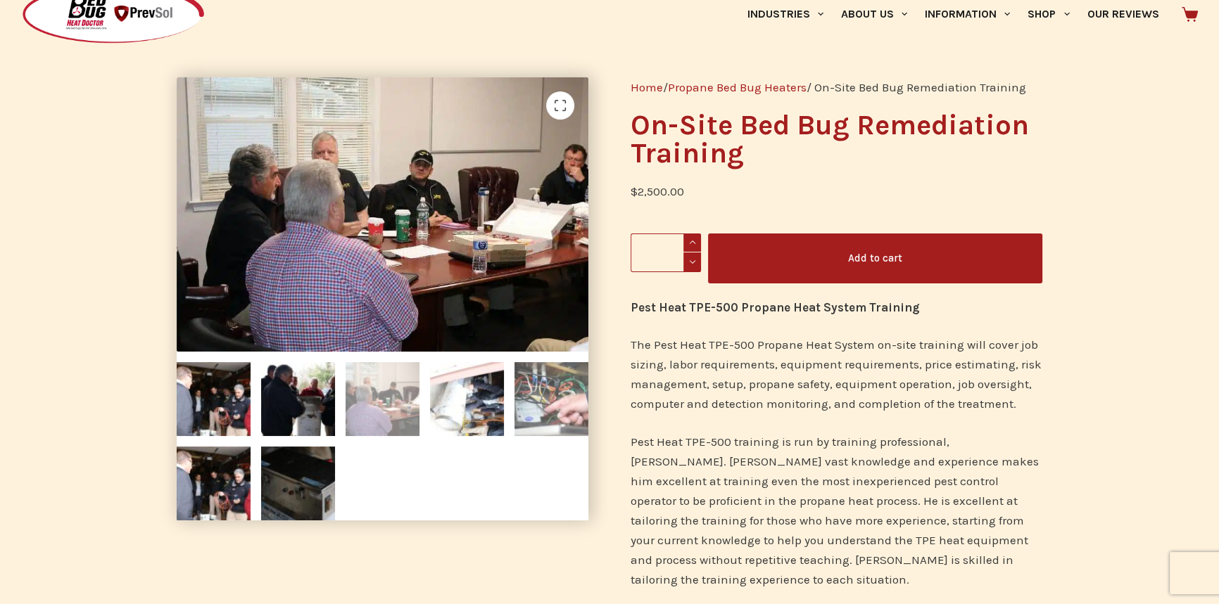
click at [549, 389] on img at bounding box center [551, 399] width 74 height 74
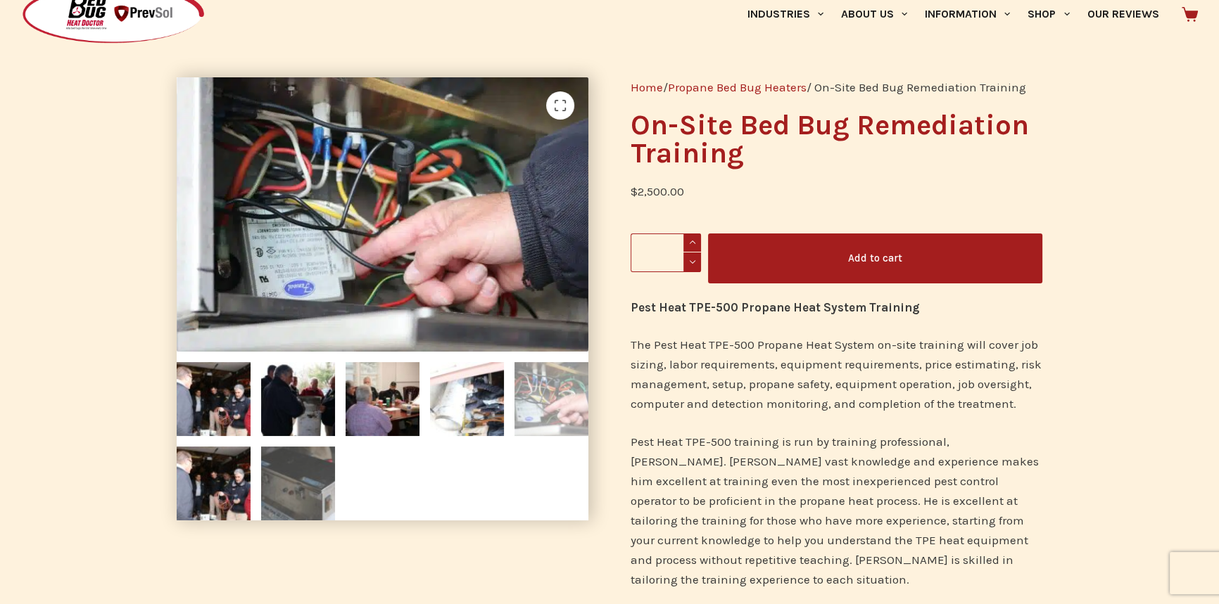
click at [300, 477] on img at bounding box center [298, 484] width 74 height 74
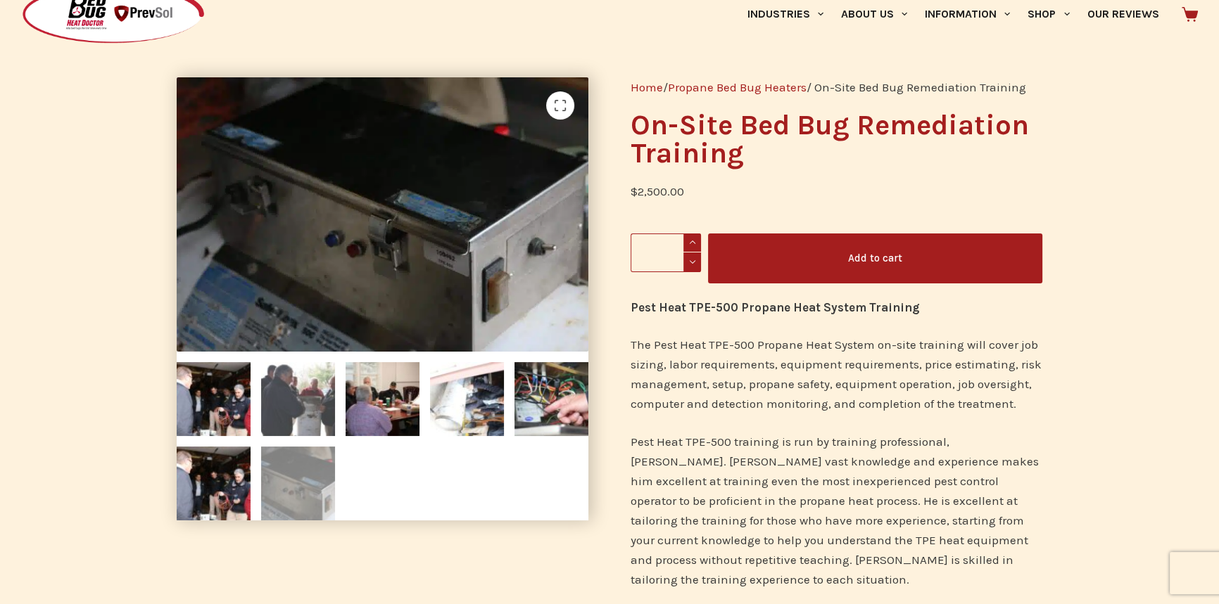
click at [307, 376] on img at bounding box center [298, 399] width 74 height 74
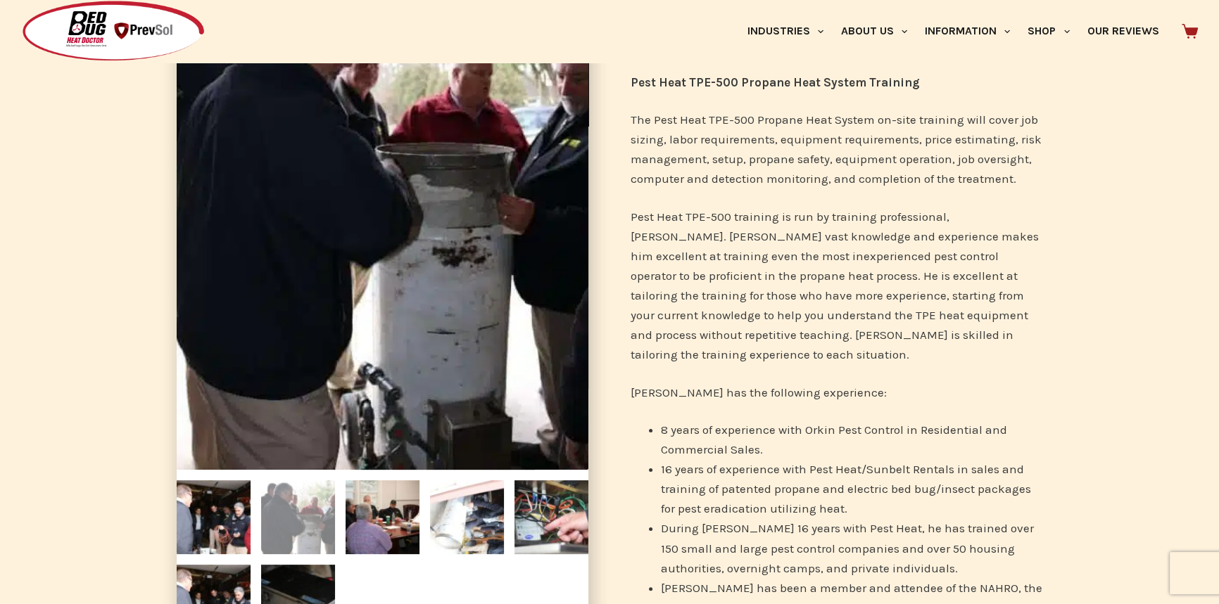
scroll to position [319, 0]
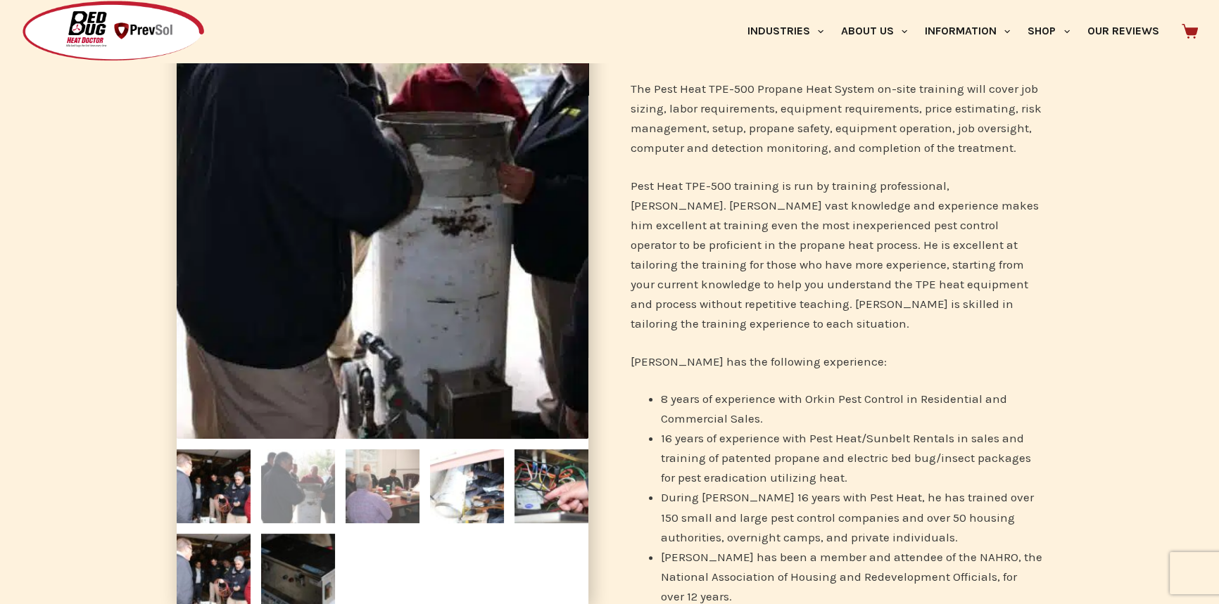
click at [373, 488] on img at bounding box center [382, 487] width 74 height 74
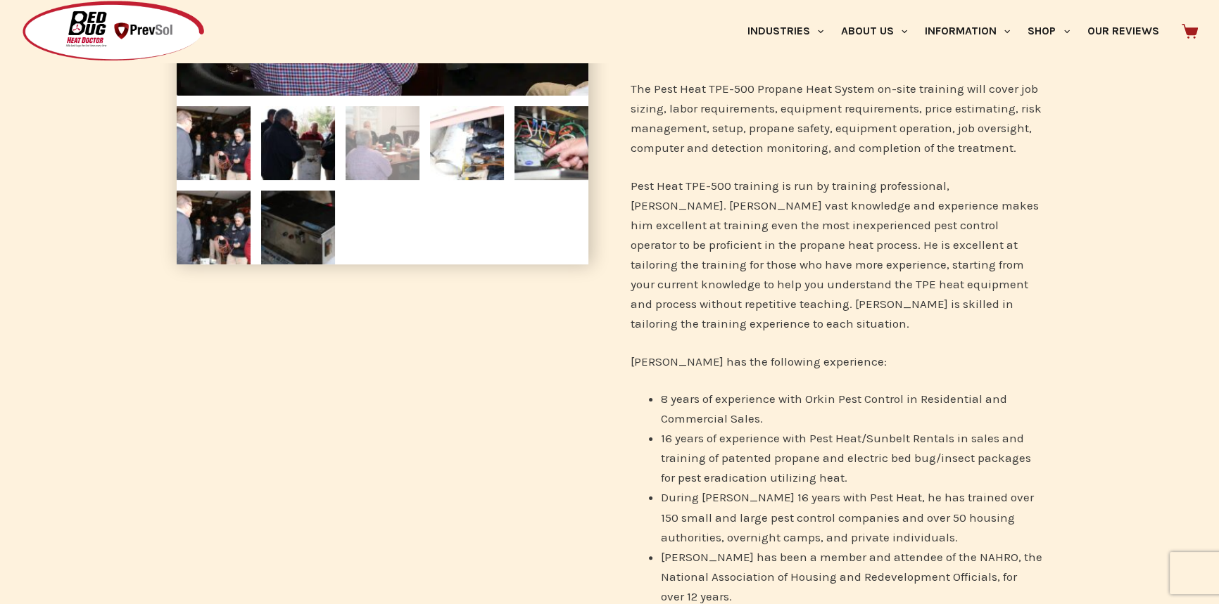
scroll to position [0, 0]
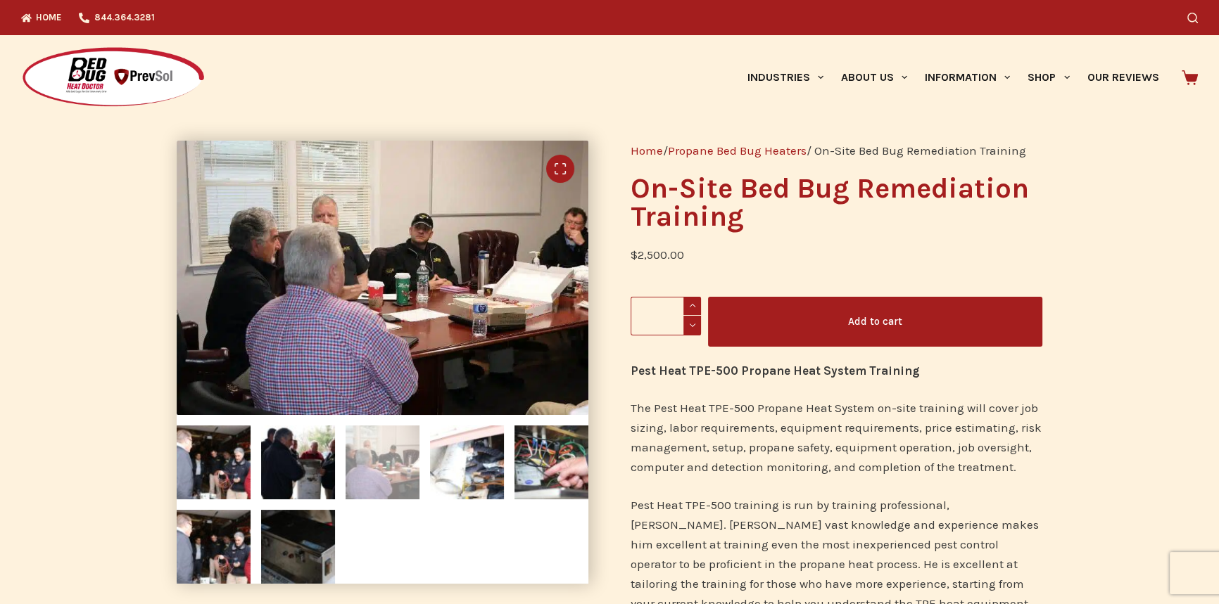
click at [554, 167] on link "🔍" at bounding box center [560, 169] width 28 height 28
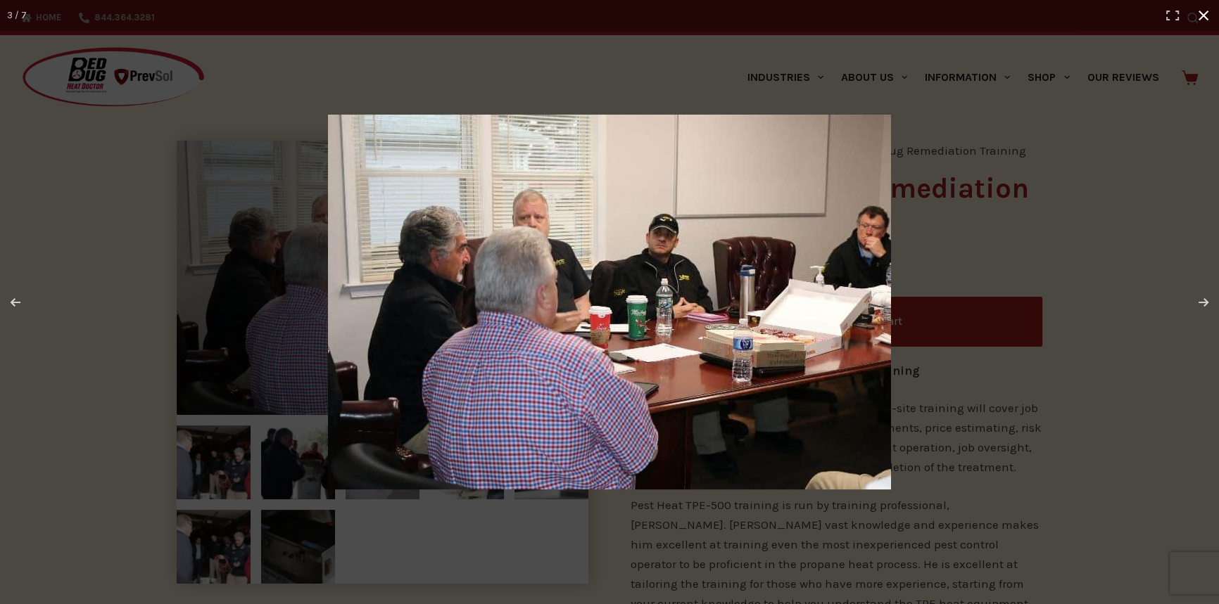
click at [1202, 13] on button "Close (Esc)" at bounding box center [1203, 15] width 31 height 31
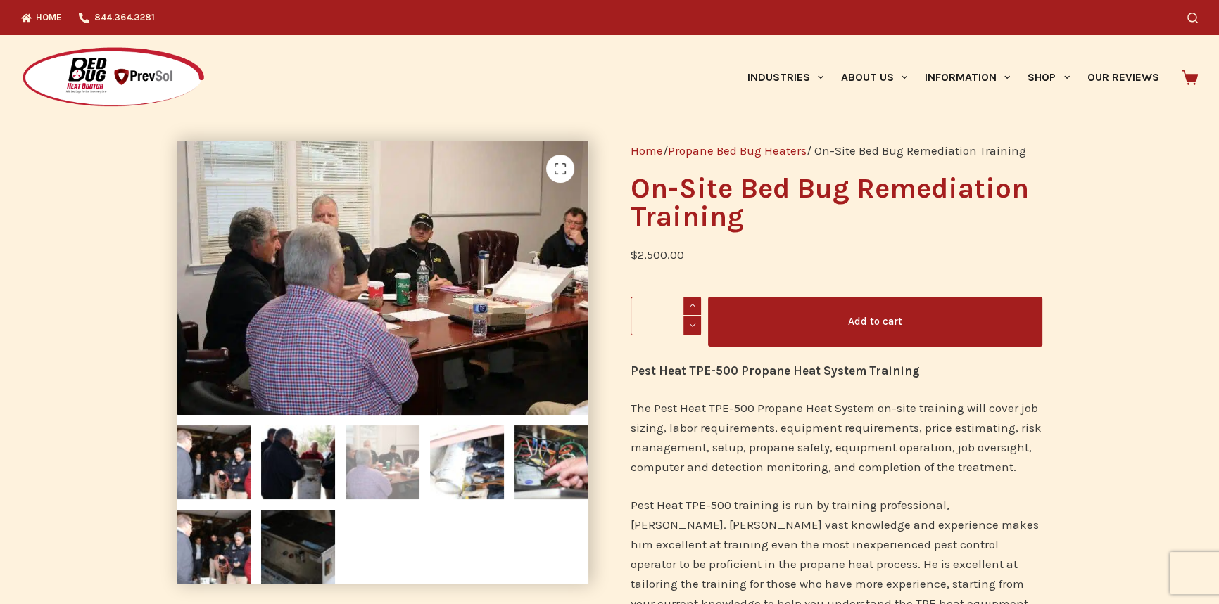
click at [584, 70] on div "Industries Hospitality Bed & Breakfasts Extended Stays Hotels Inns Lodge Motels…" at bounding box center [835, 77] width 726 height 84
